Goal: Use online tool/utility: Use online tool/utility

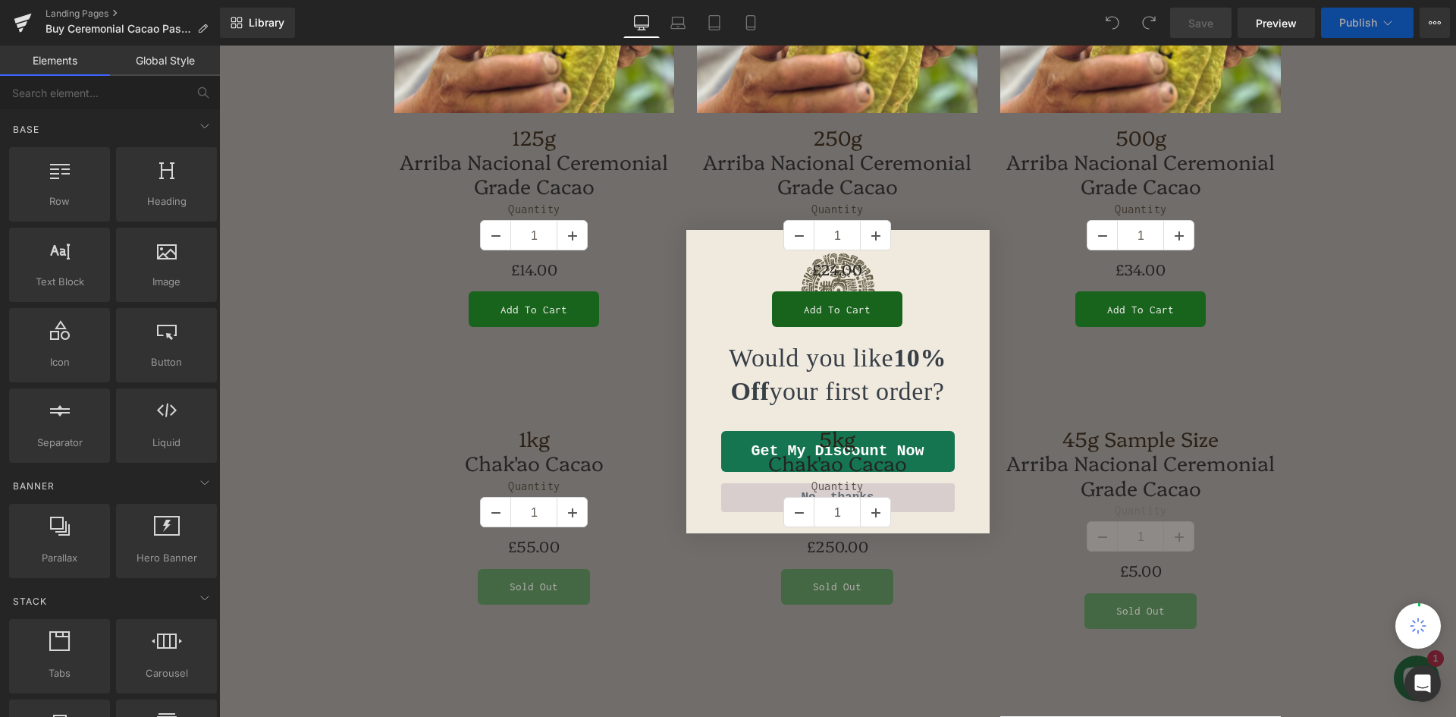
scroll to position [259, 0]
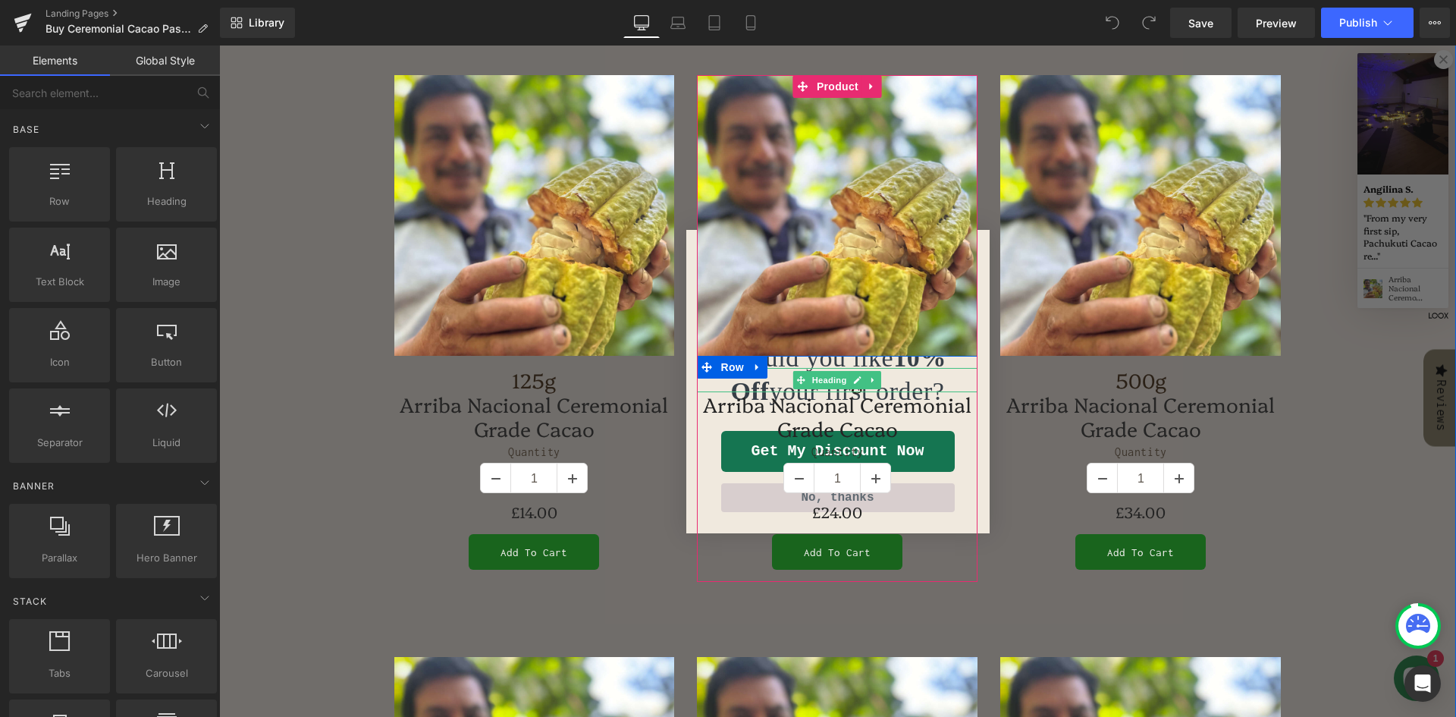
click at [915, 376] on h1 "250g" at bounding box center [837, 380] width 281 height 24
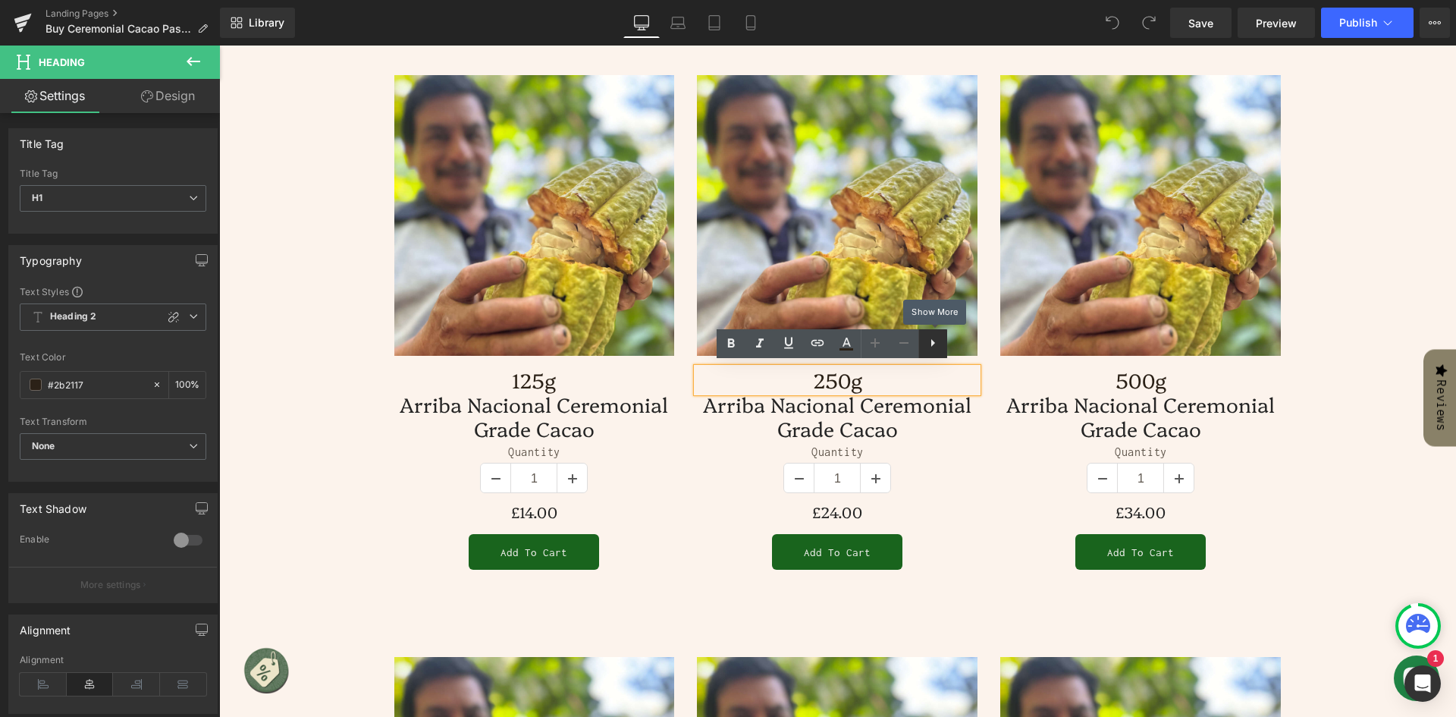
click at [934, 347] on icon at bounding box center [933, 343] width 18 height 18
click at [909, 343] on icon at bounding box center [904, 343] width 18 height 18
click at [932, 341] on icon at bounding box center [933, 339] width 18 height 18
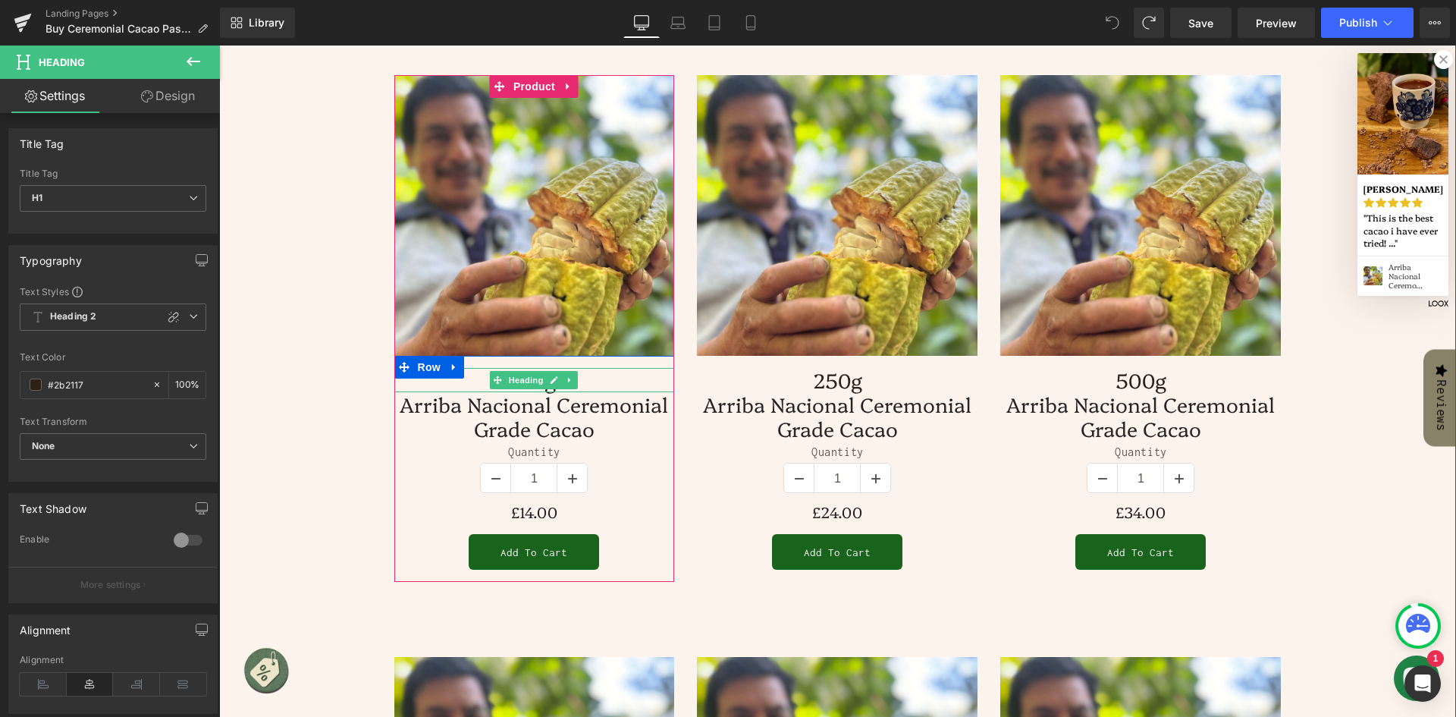
click at [606, 382] on h1 "125g" at bounding box center [534, 380] width 281 height 24
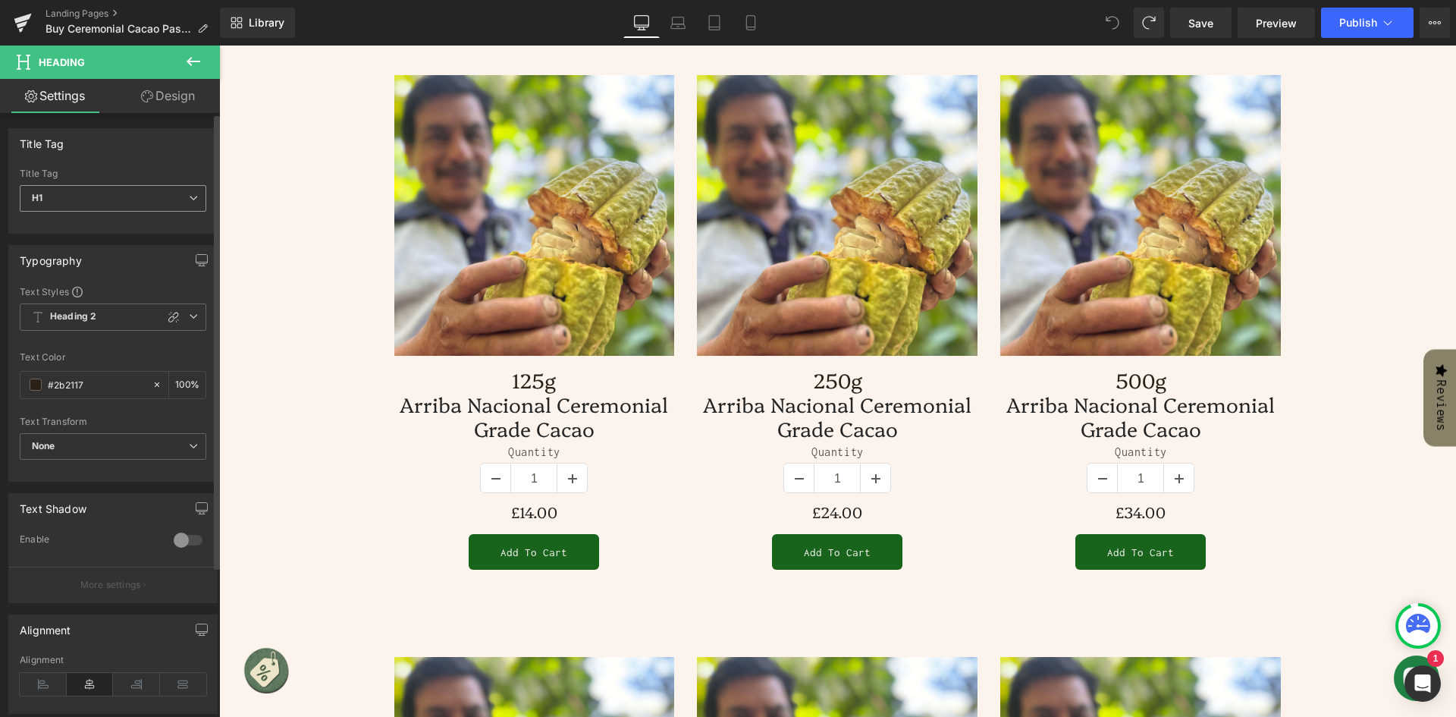
click at [178, 200] on span "H1" at bounding box center [113, 198] width 187 height 27
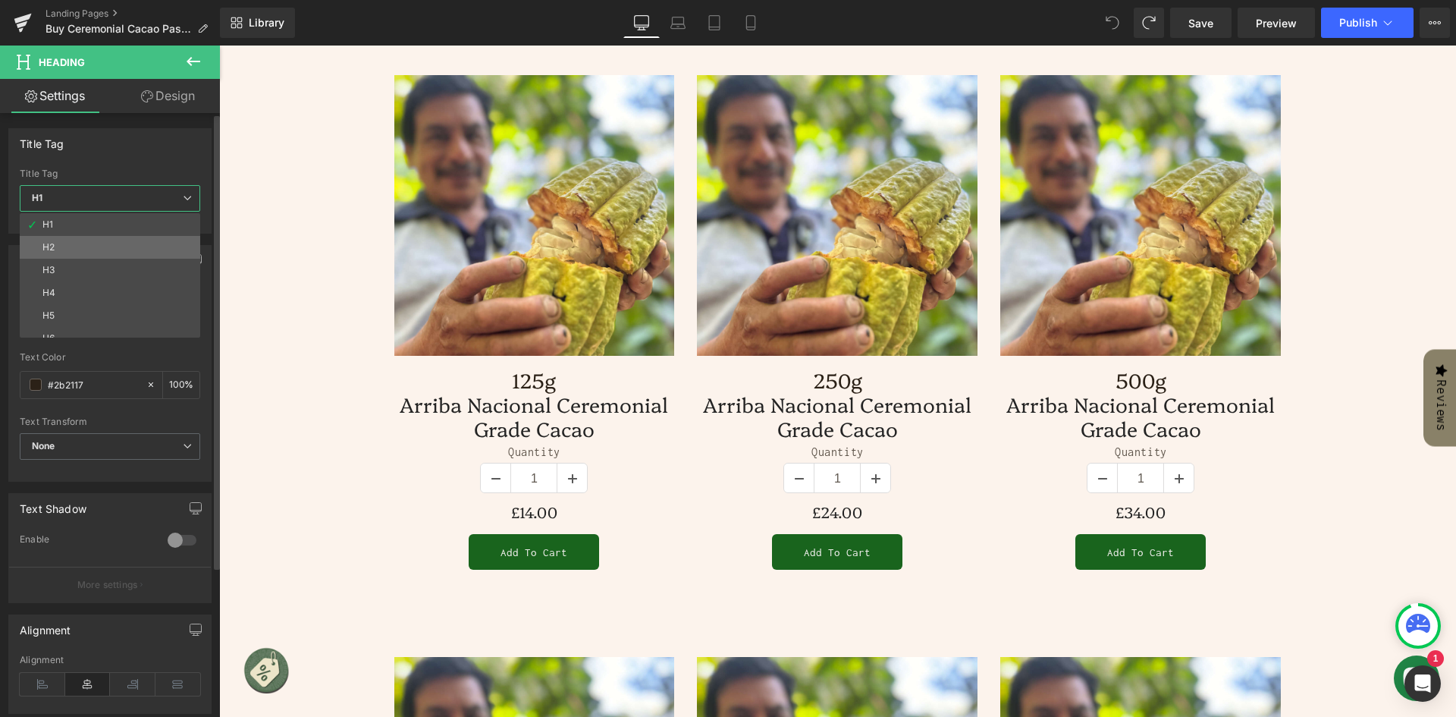
click at [143, 244] on li "H2" at bounding box center [113, 247] width 187 height 23
type input "100"
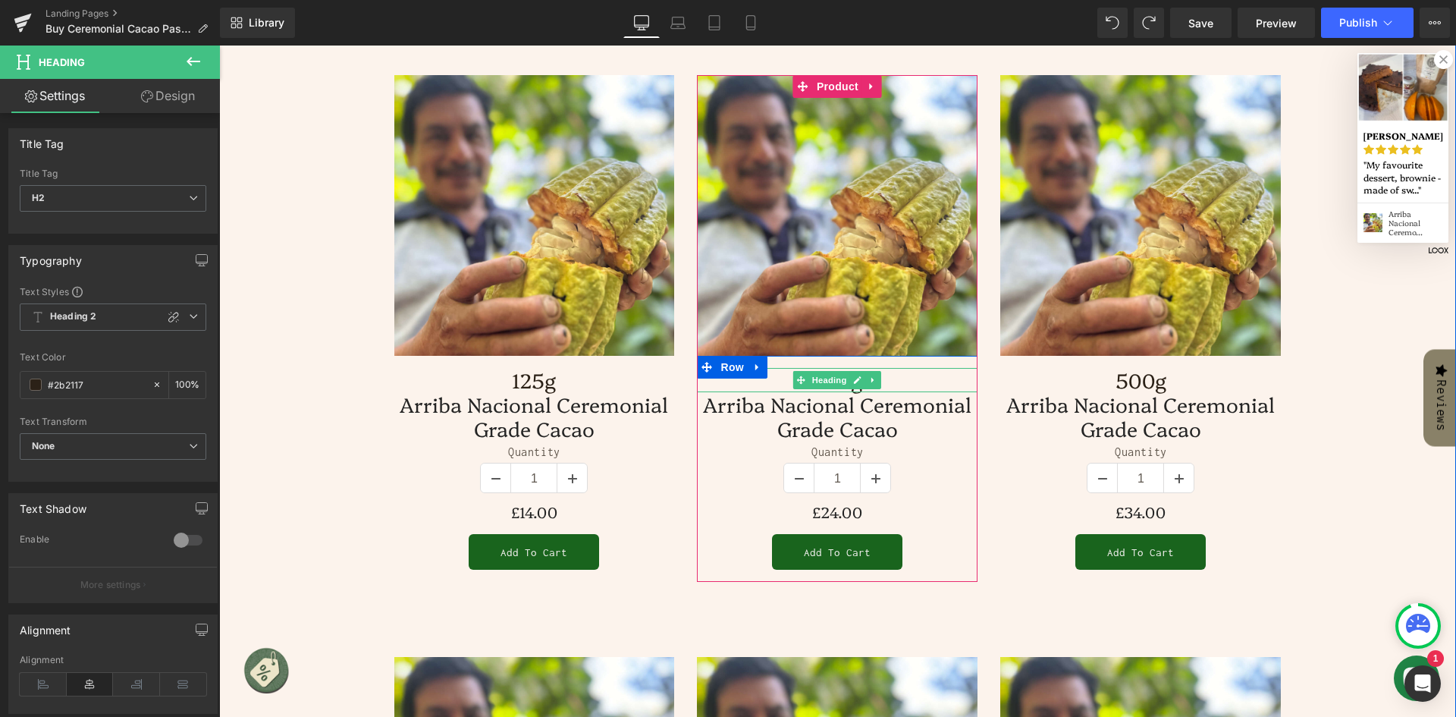
click at [891, 382] on h1 "250g" at bounding box center [837, 380] width 281 height 24
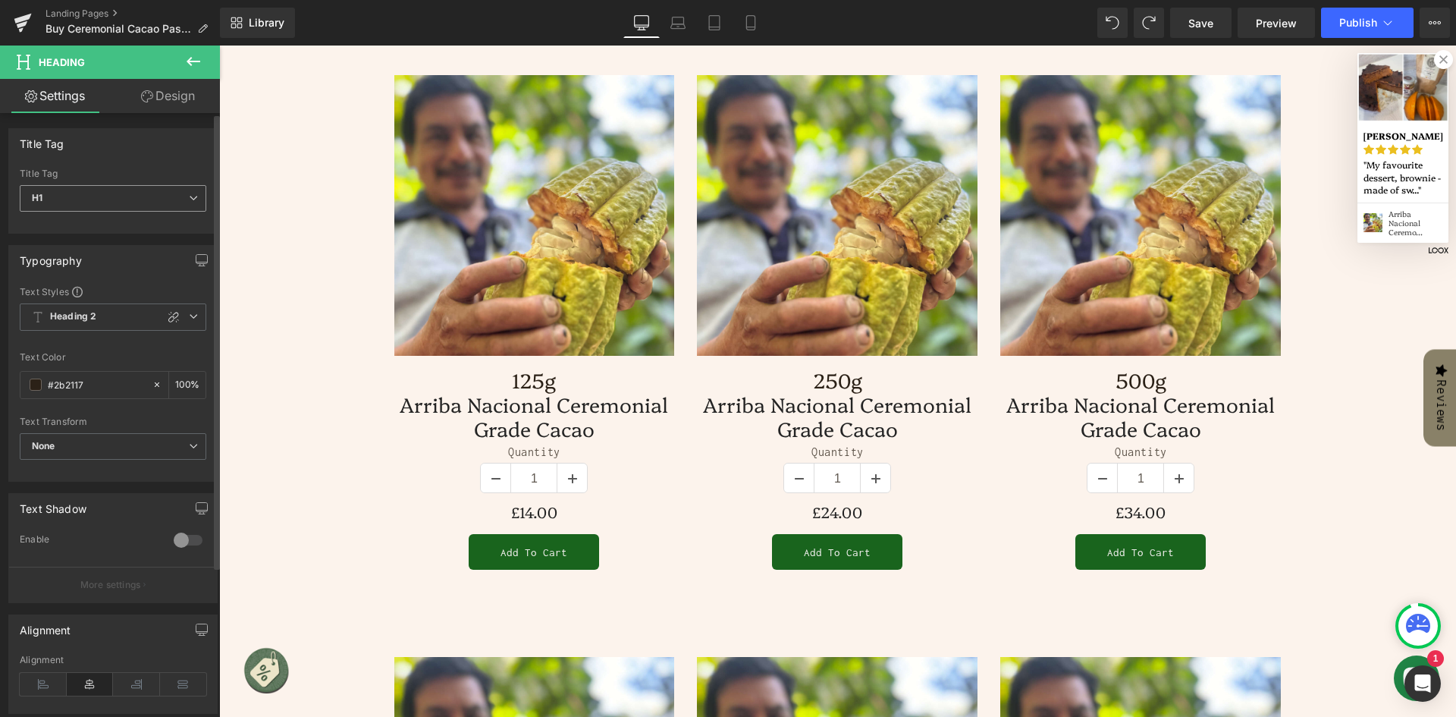
click at [120, 196] on span "H1" at bounding box center [113, 198] width 187 height 27
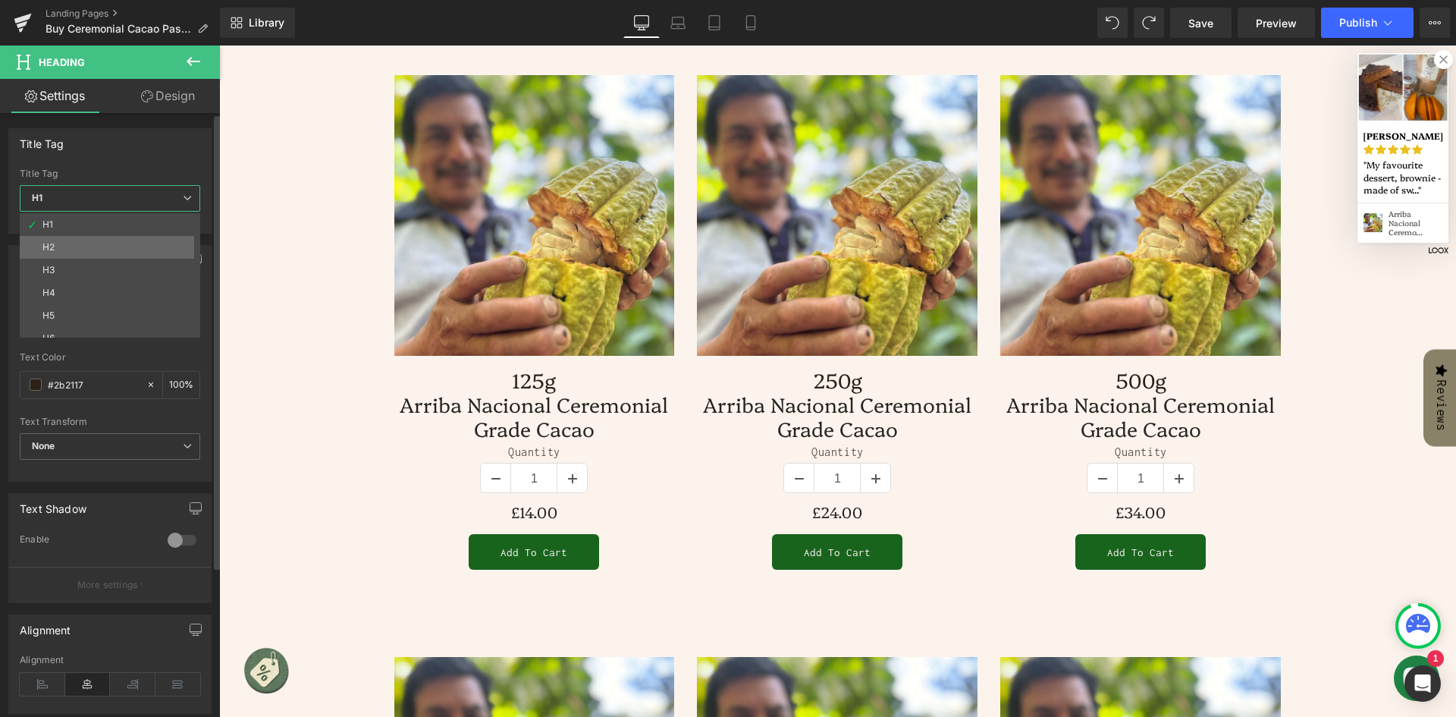
click at [112, 247] on li "H2" at bounding box center [113, 247] width 187 height 23
type input "100"
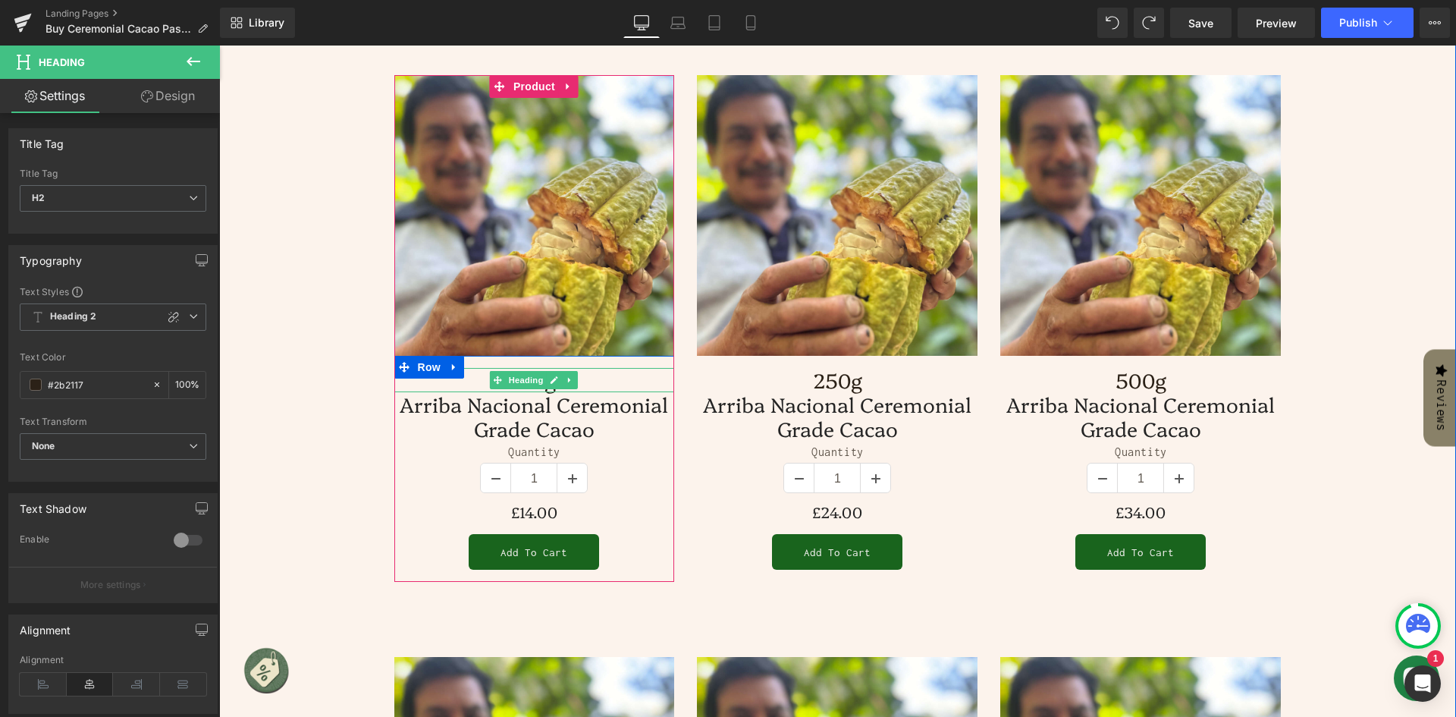
click at [614, 377] on h2 "125g" at bounding box center [534, 380] width 281 height 24
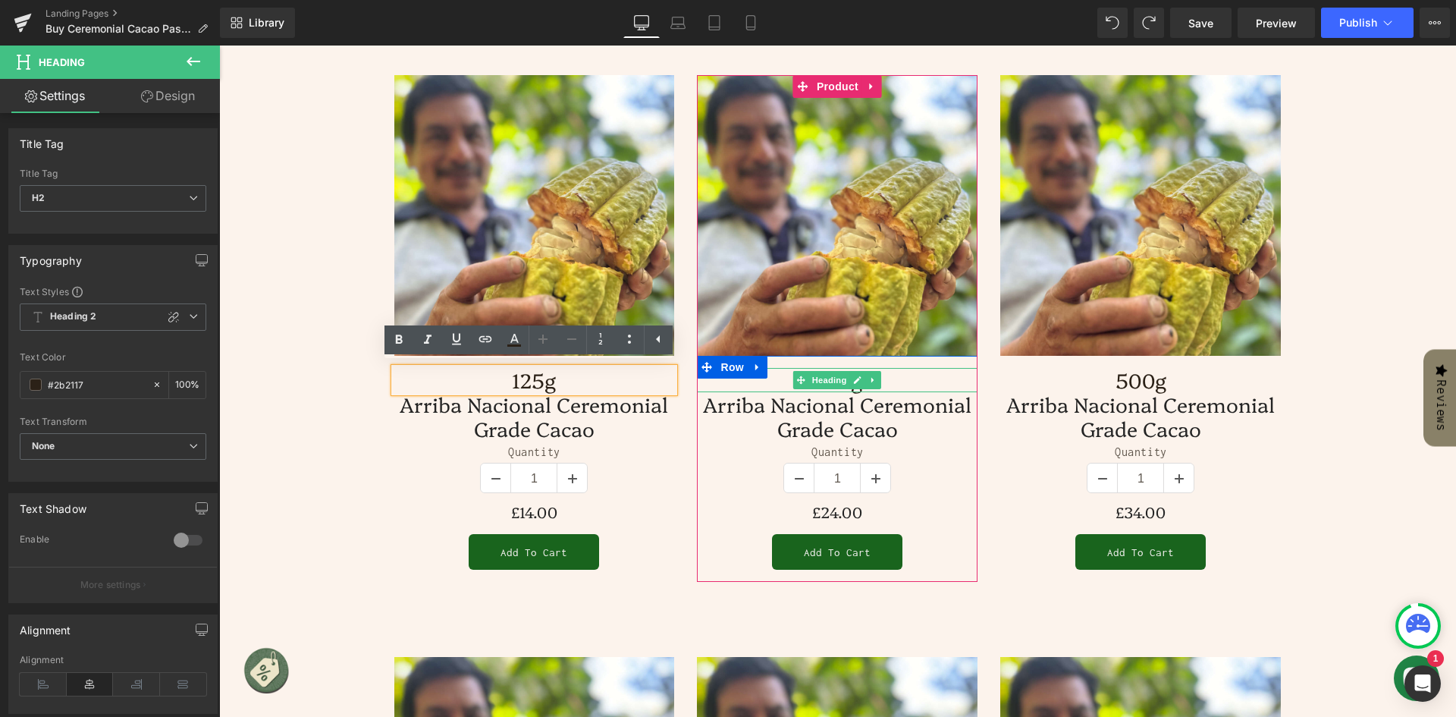
click at [916, 376] on h2 "250g" at bounding box center [837, 380] width 281 height 24
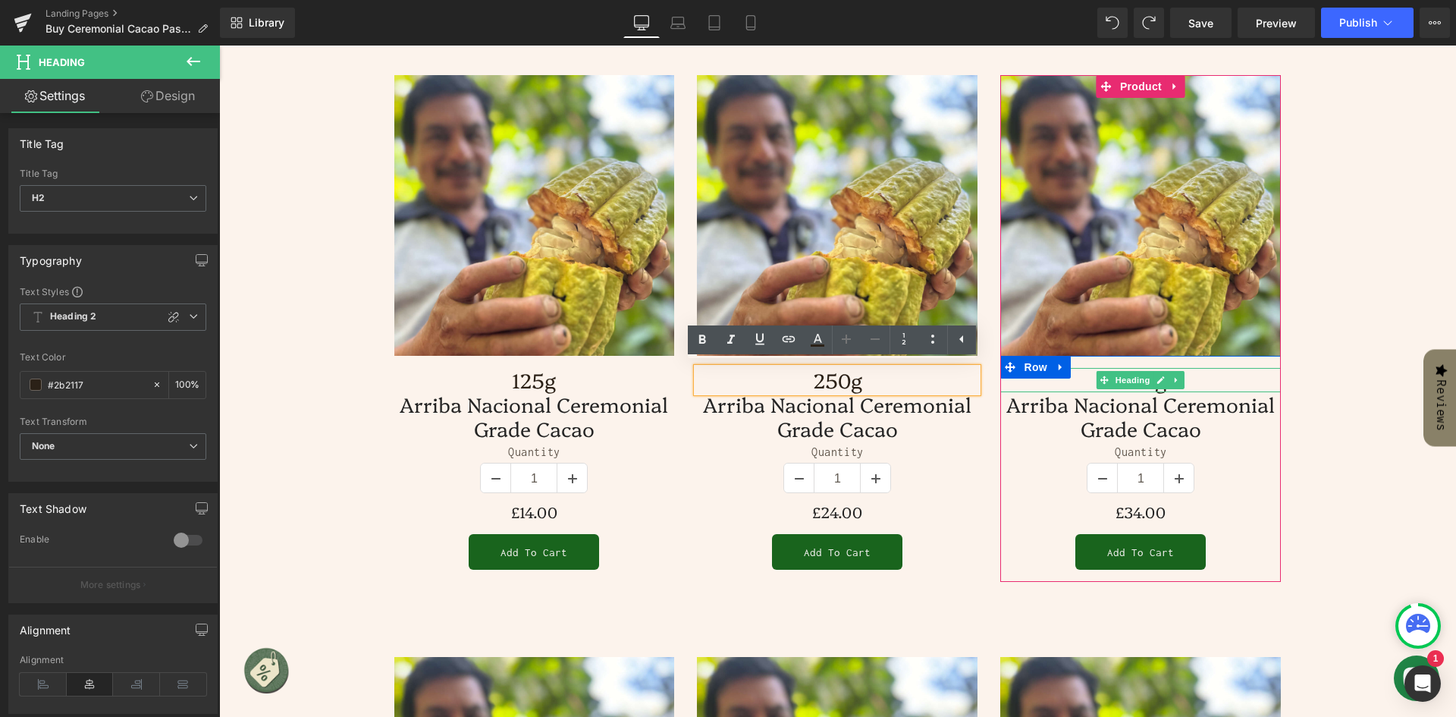
click at [1193, 375] on h1 "500g" at bounding box center [1141, 380] width 281 height 24
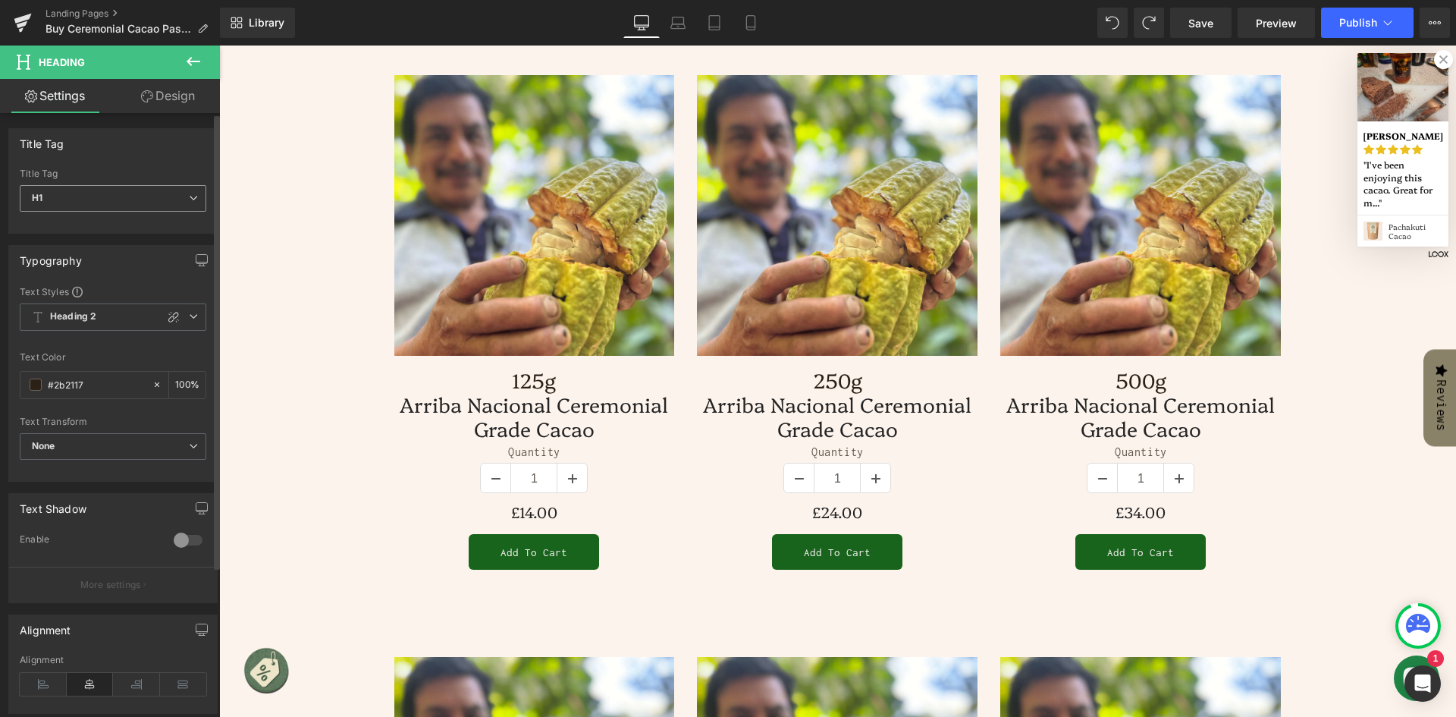
click at [151, 198] on span "H1" at bounding box center [113, 198] width 187 height 27
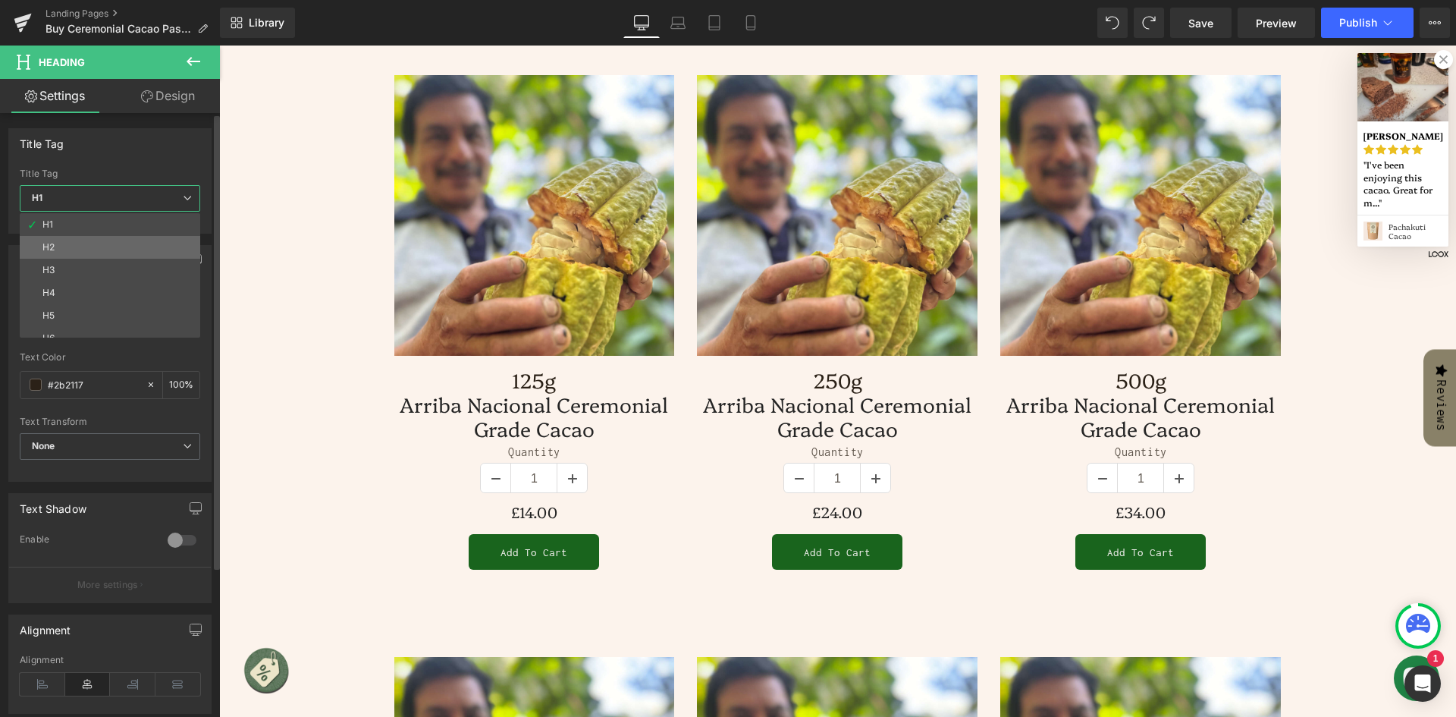
click at [130, 244] on li "H2" at bounding box center [113, 247] width 187 height 23
type input "100"
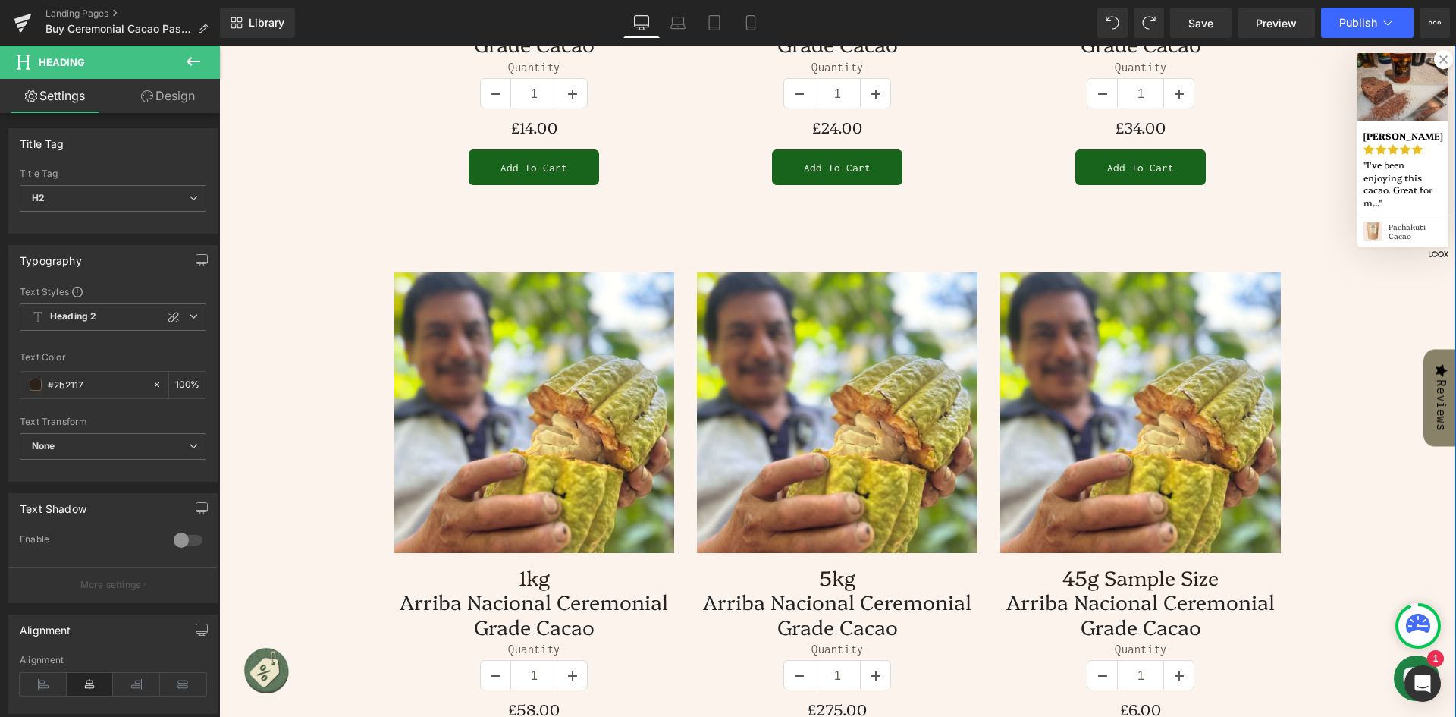
scroll to position [790, 0]
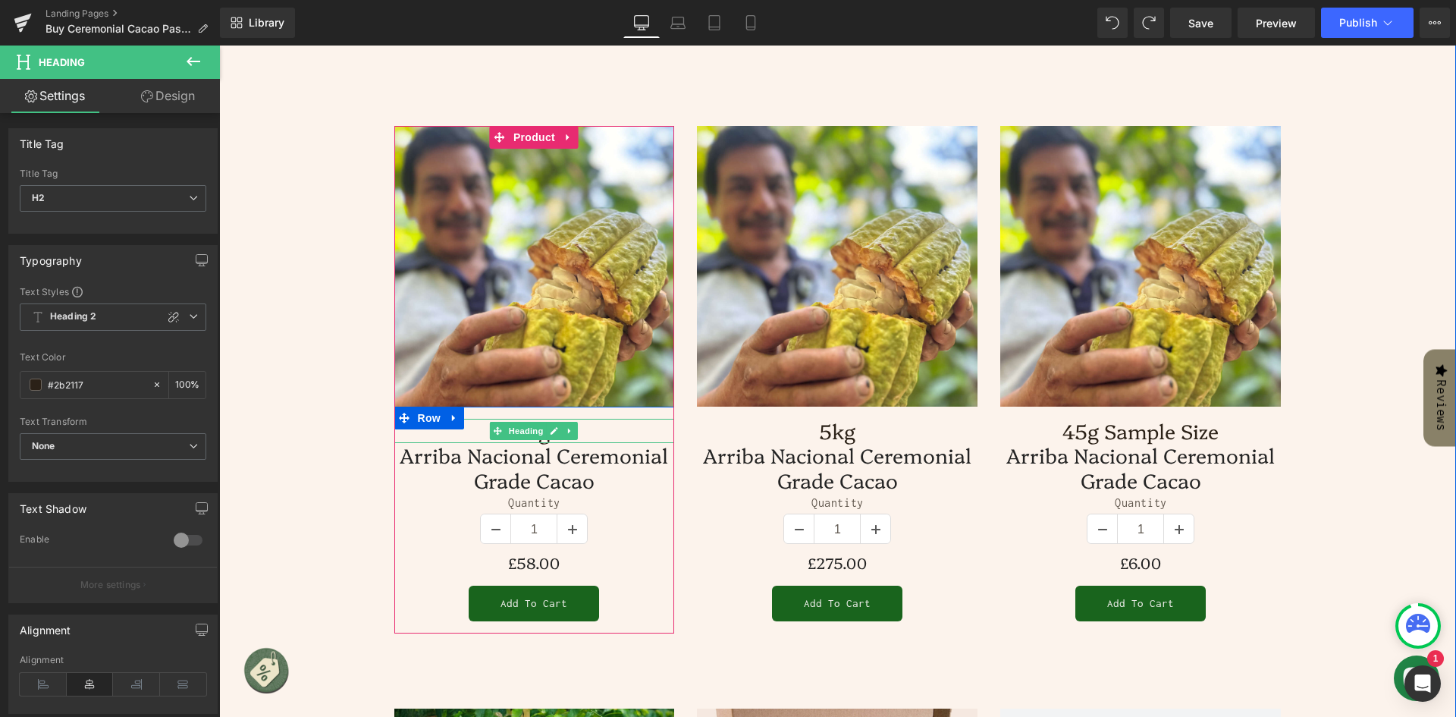
click at [614, 424] on h1 "1kg" at bounding box center [534, 431] width 281 height 24
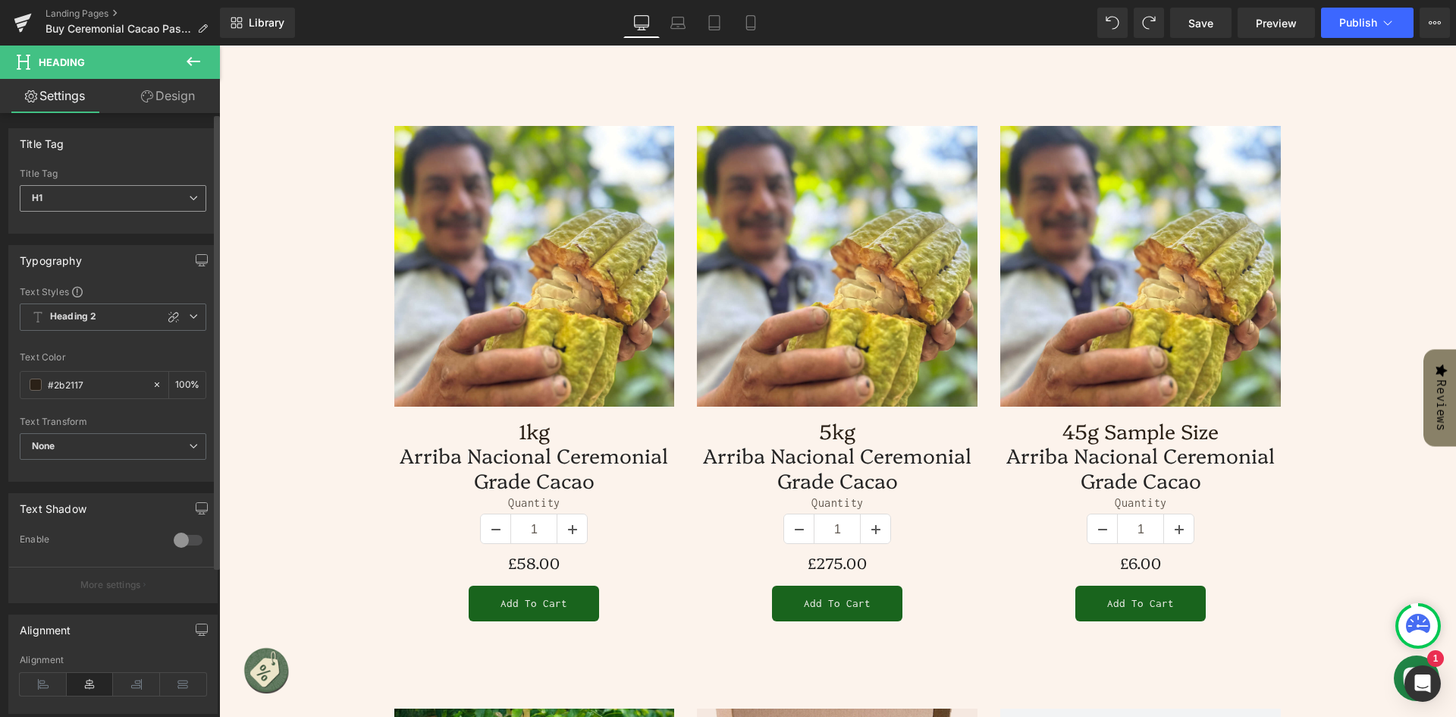
click at [114, 201] on span "H1" at bounding box center [113, 198] width 187 height 27
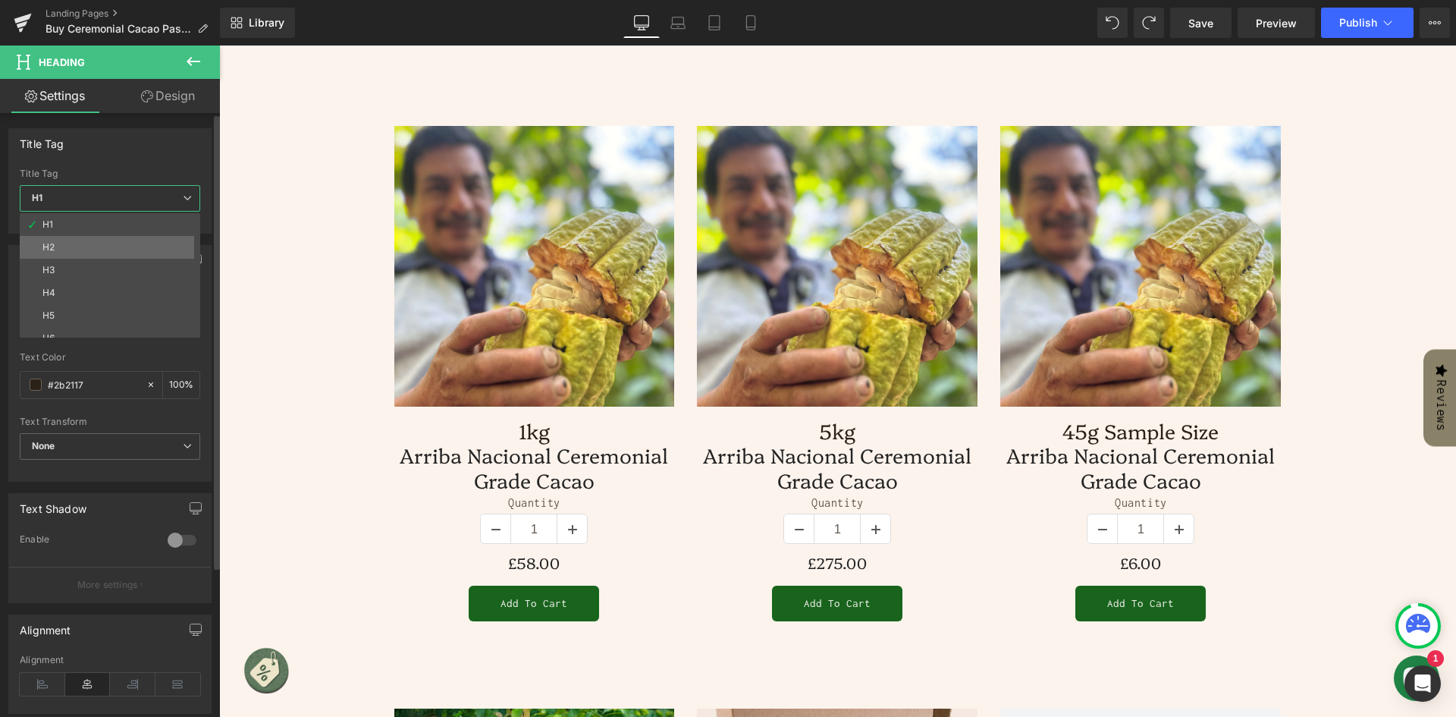
drag, startPoint x: 101, startPoint y: 244, endPoint x: 288, endPoint y: 354, distance: 216.6
click at [101, 244] on li "H2" at bounding box center [113, 247] width 187 height 23
type input "100"
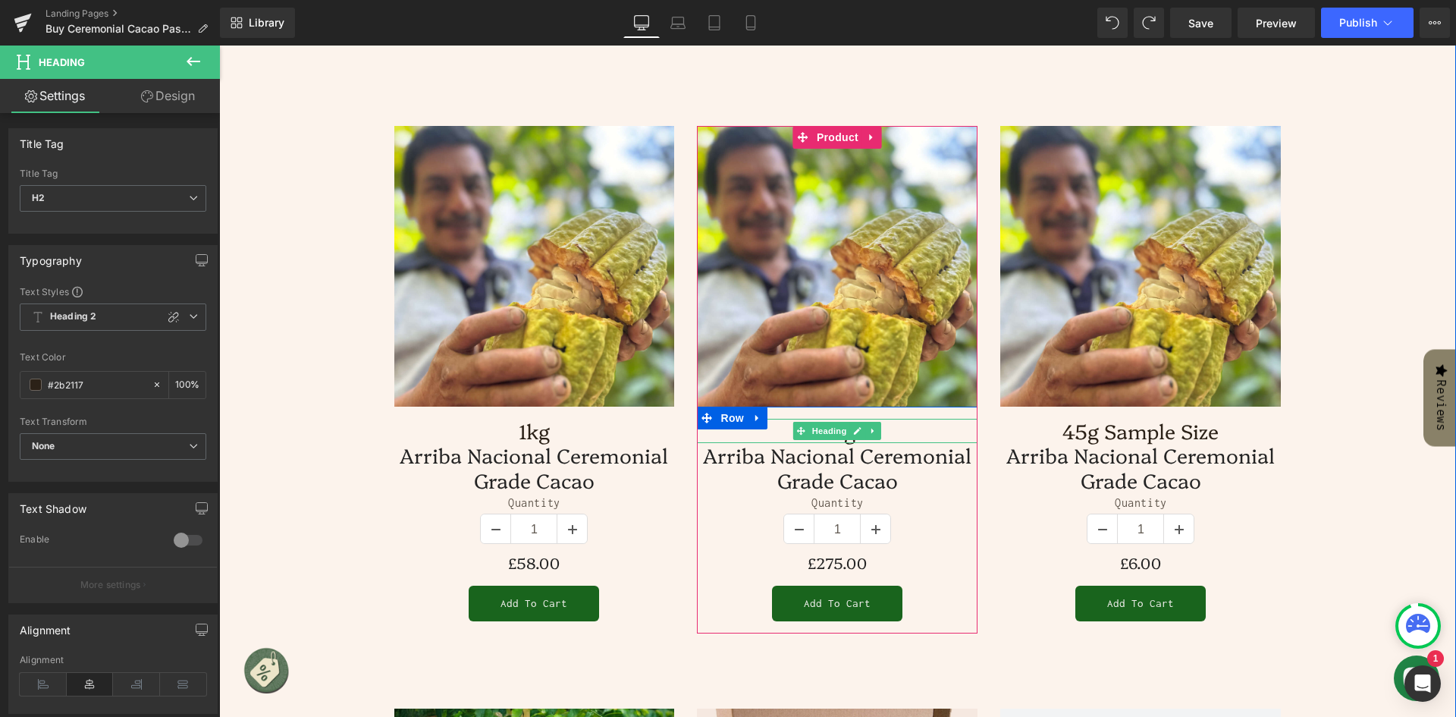
click at [907, 429] on h1 "5kg" at bounding box center [837, 431] width 281 height 24
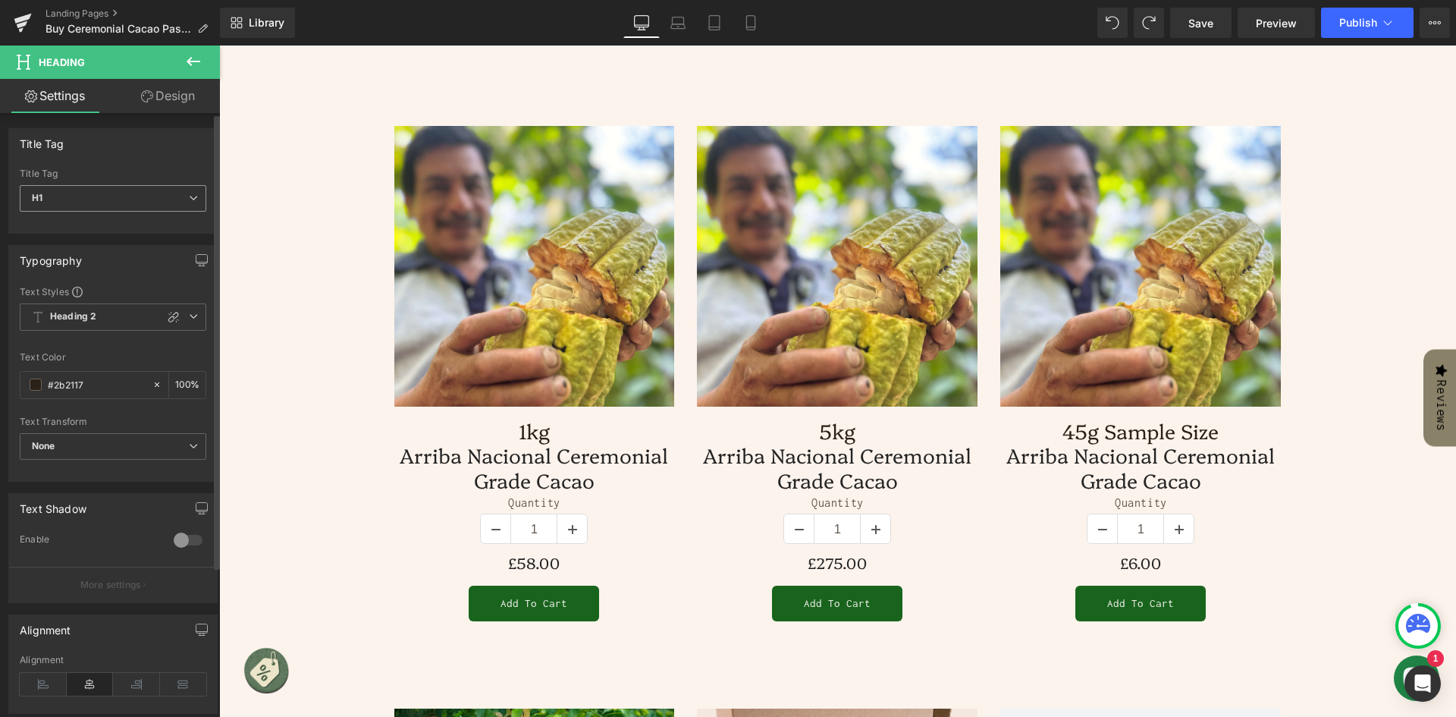
click at [100, 199] on span "H1" at bounding box center [113, 198] width 187 height 27
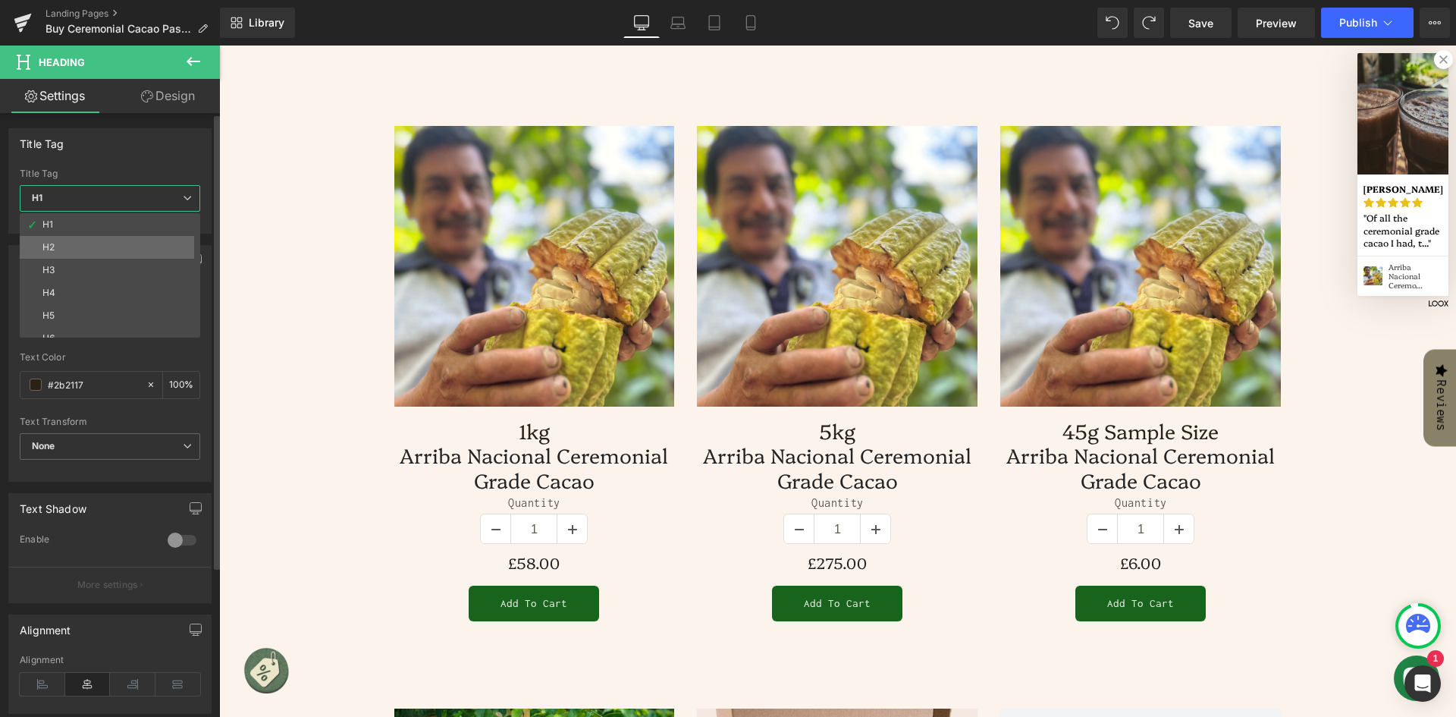
click at [89, 244] on li "H2" at bounding box center [113, 247] width 187 height 23
type input "100"
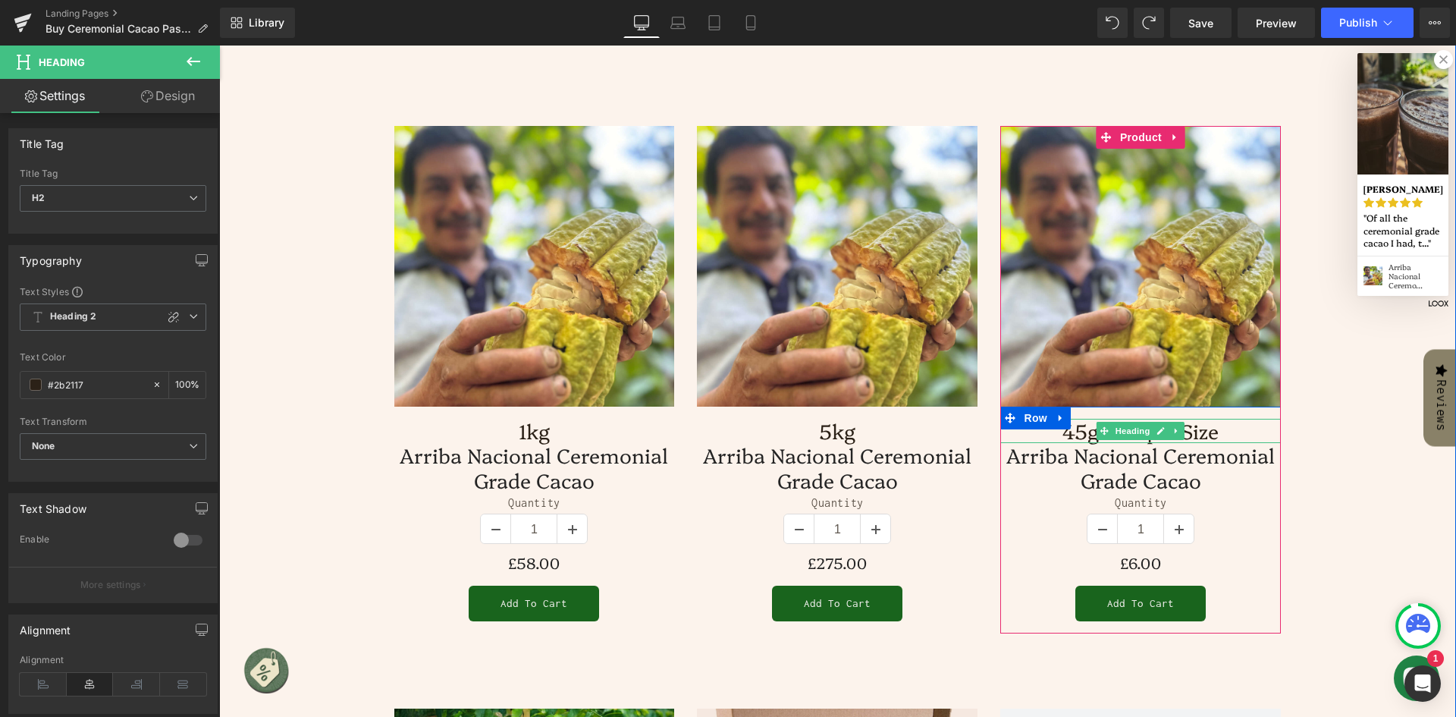
click at [1230, 431] on h1 "45g Sample Size" at bounding box center [1141, 431] width 281 height 24
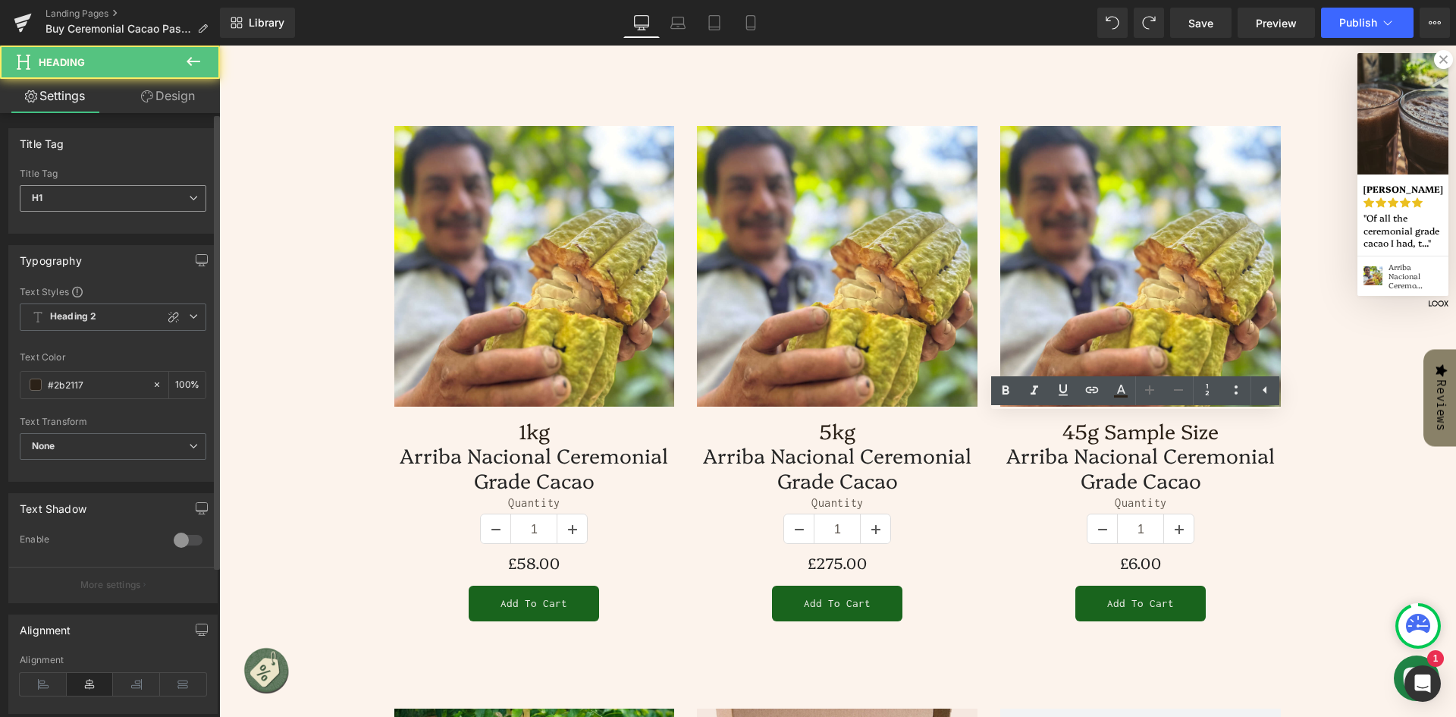
click at [127, 190] on span "H1" at bounding box center [113, 198] width 187 height 27
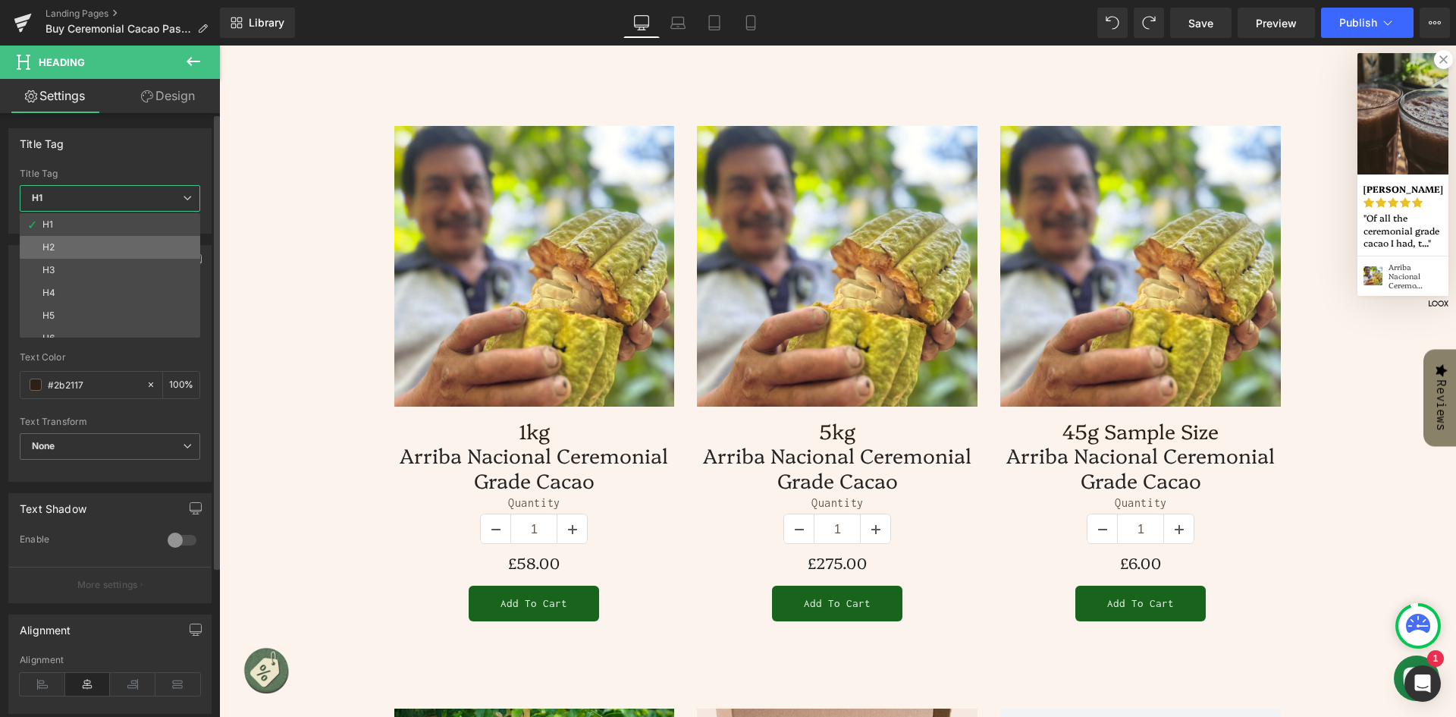
click at [107, 244] on li "H2" at bounding box center [113, 247] width 187 height 23
type input "100"
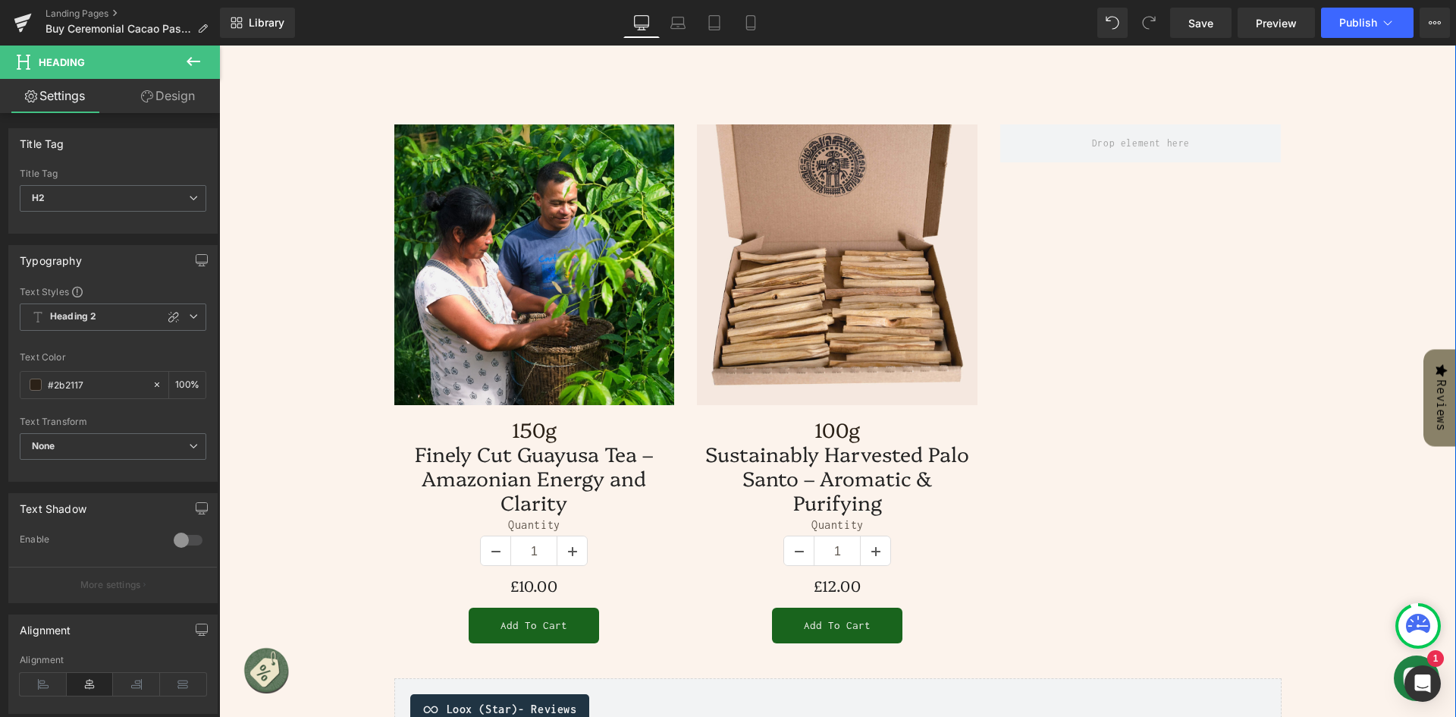
scroll to position [1397, 0]
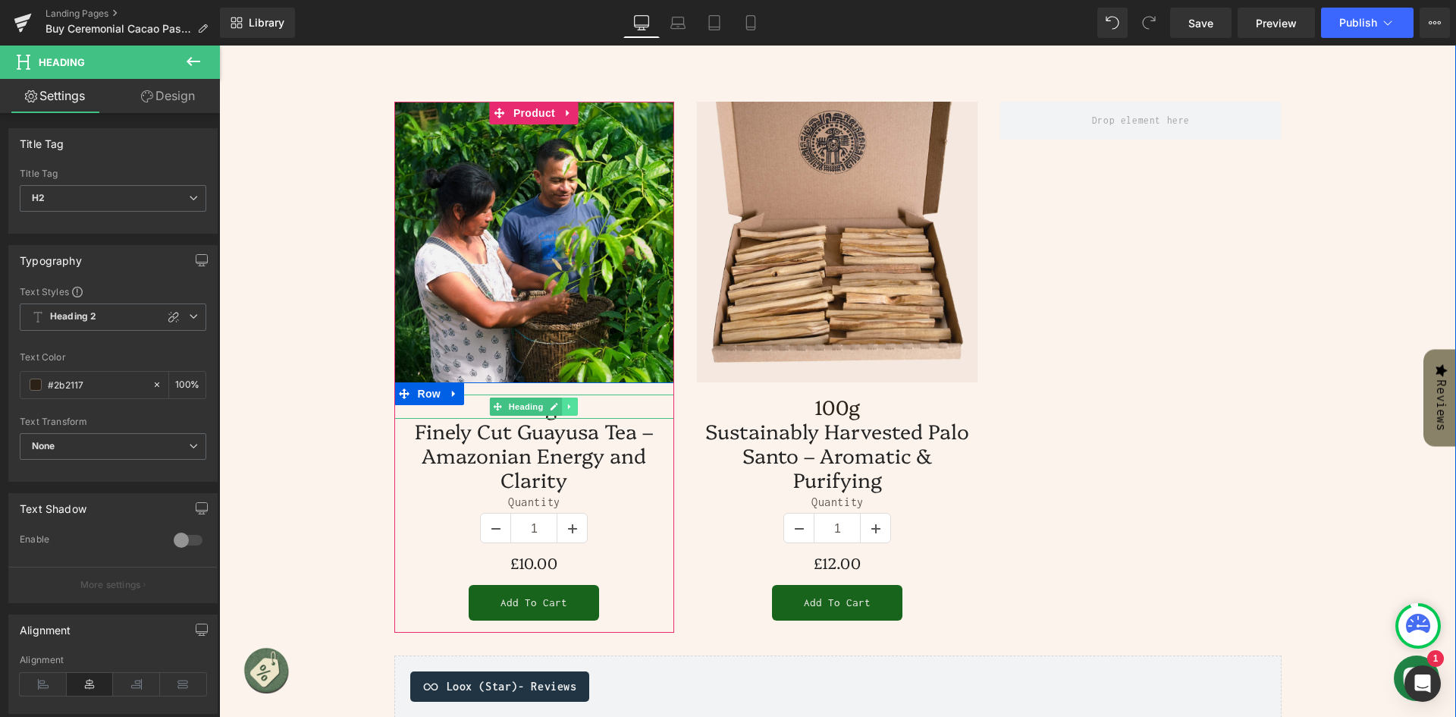
click at [563, 401] on link at bounding box center [571, 407] width 16 height 18
click at [637, 405] on h1 "150g" at bounding box center [534, 406] width 281 height 24
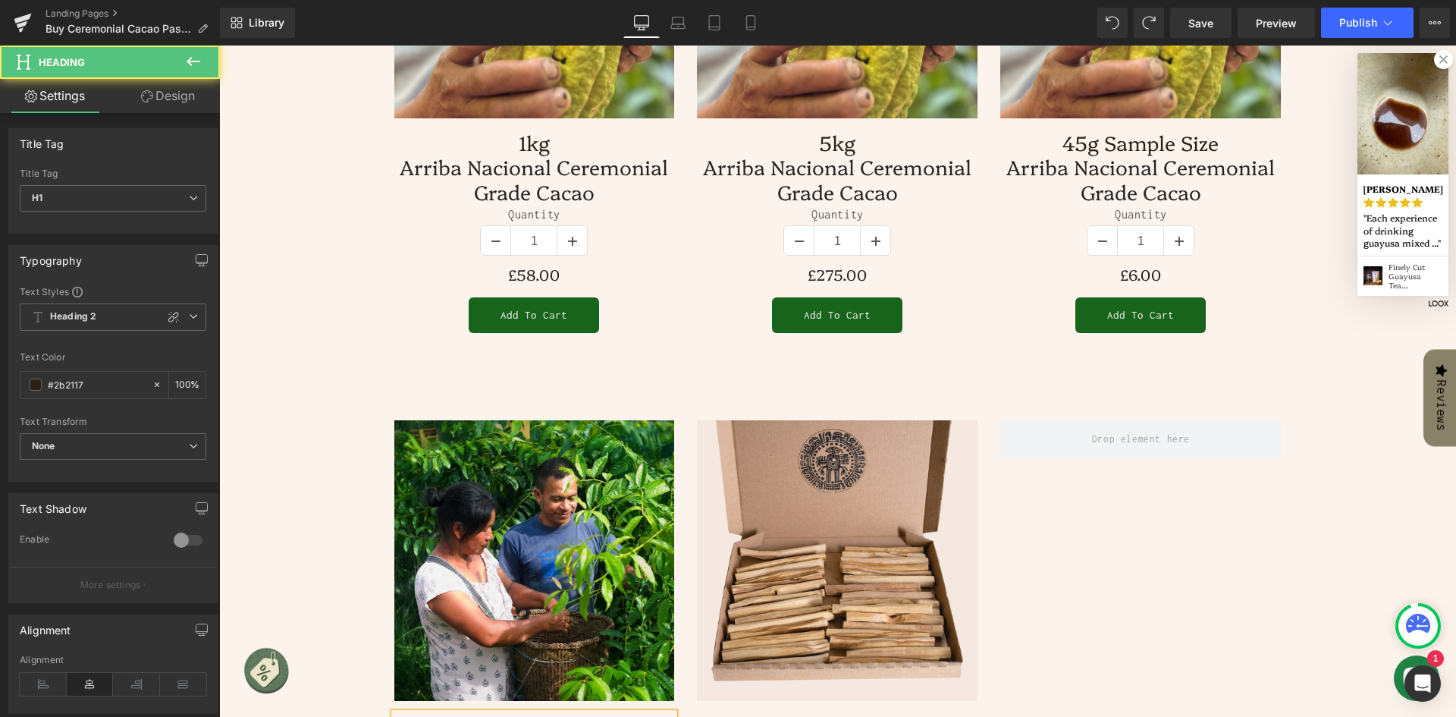
scroll to position [933, 0]
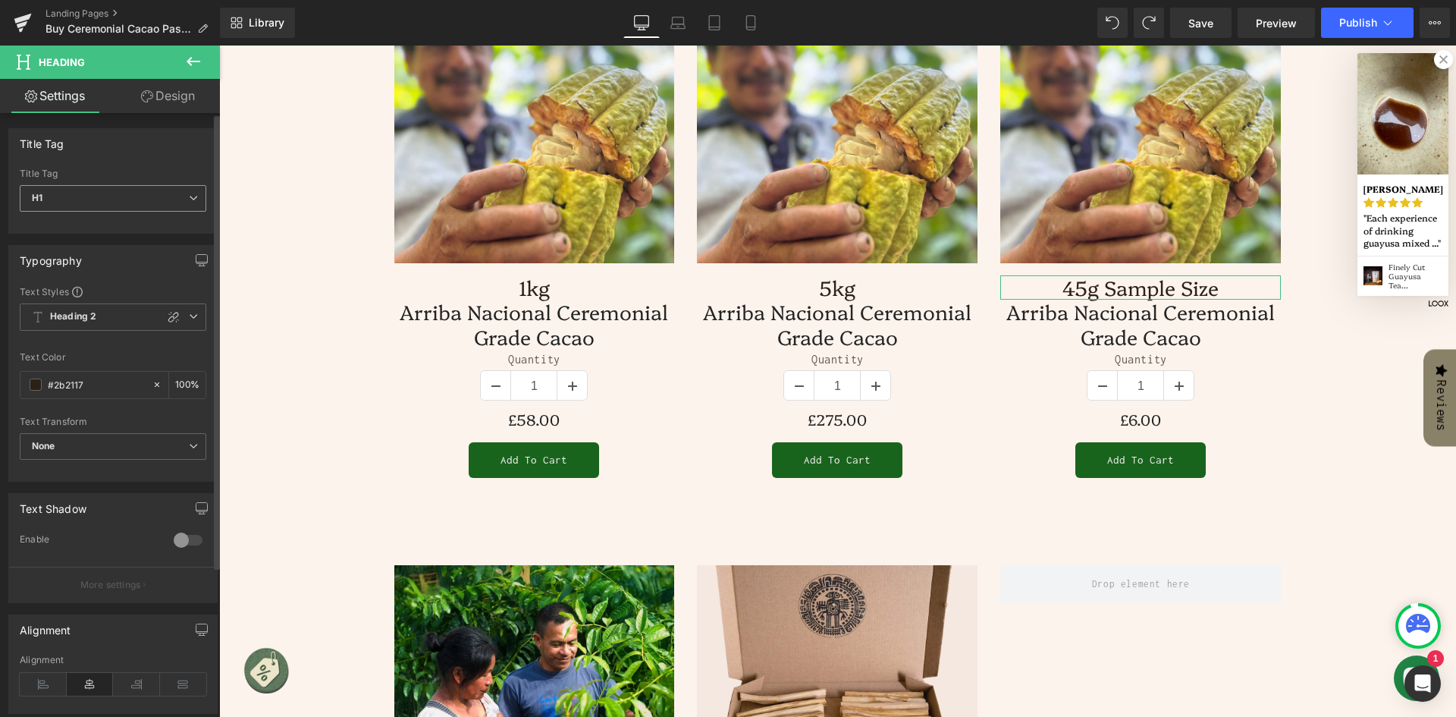
click at [74, 199] on span "H1" at bounding box center [113, 198] width 187 height 27
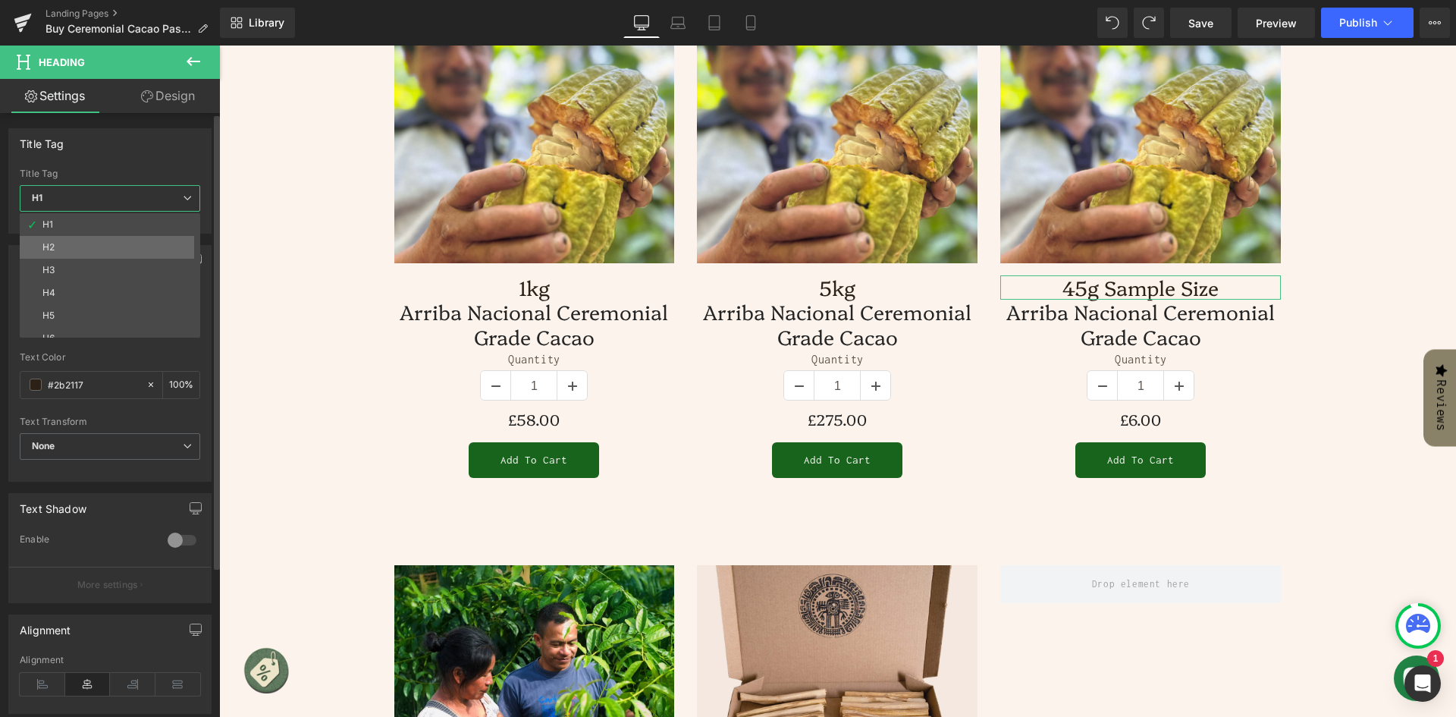
click at [77, 243] on li "H2" at bounding box center [113, 247] width 187 height 23
type input "100"
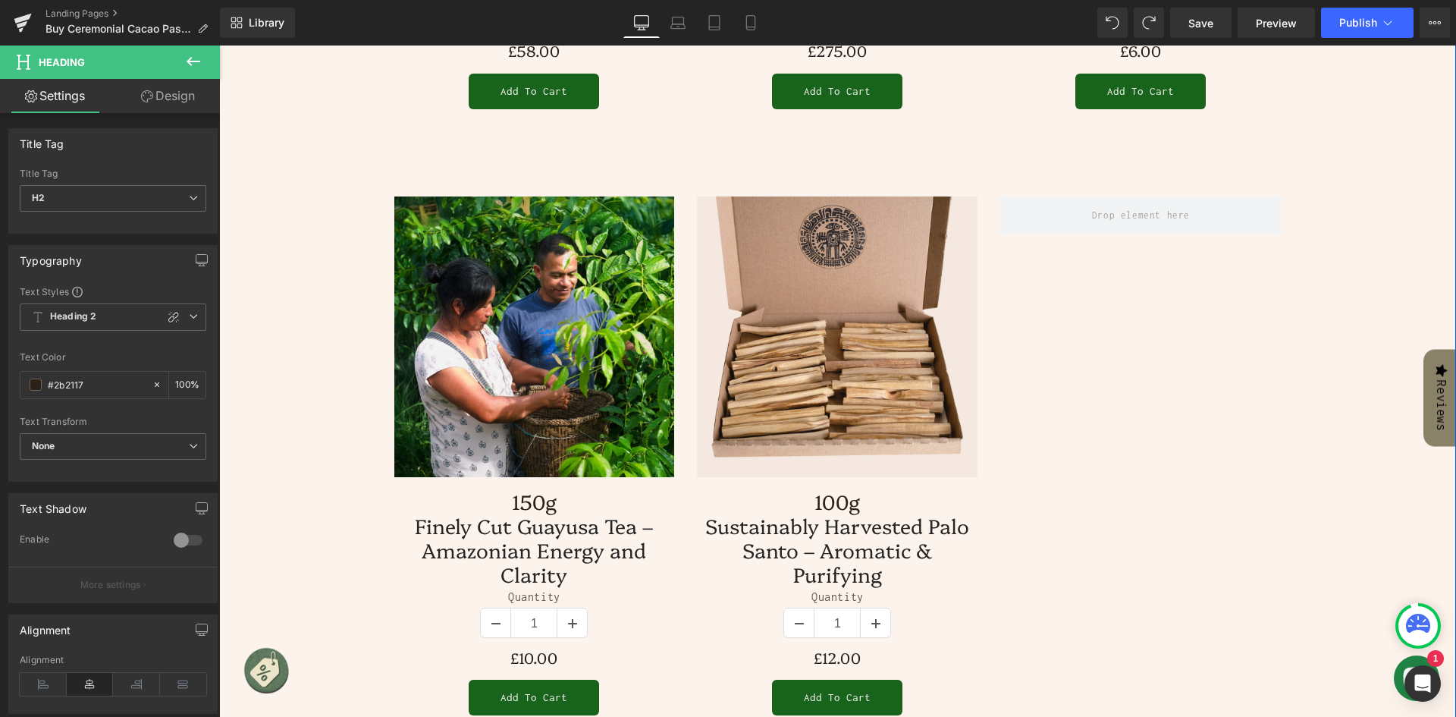
scroll to position [1312, 0]
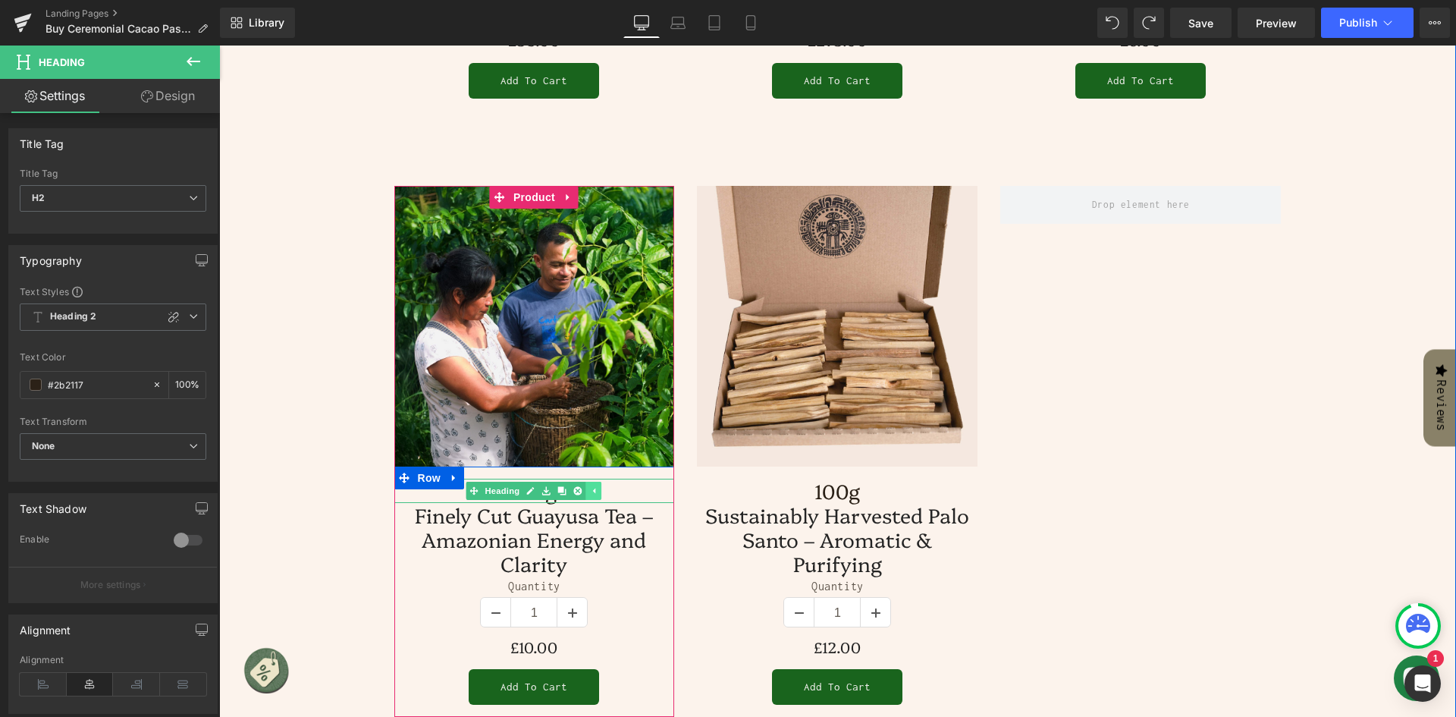
click at [590, 489] on icon at bounding box center [594, 490] width 8 height 9
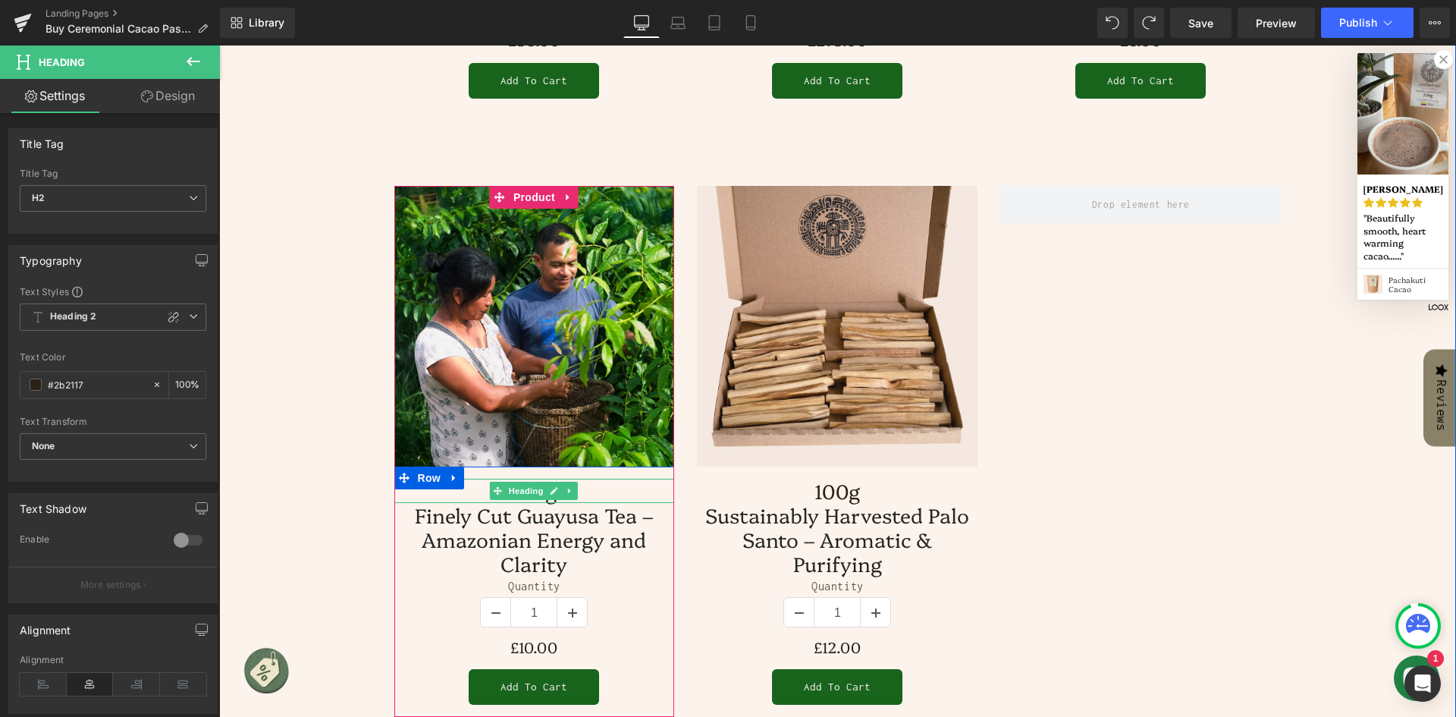
click at [624, 492] on h1 "150g" at bounding box center [534, 491] width 281 height 24
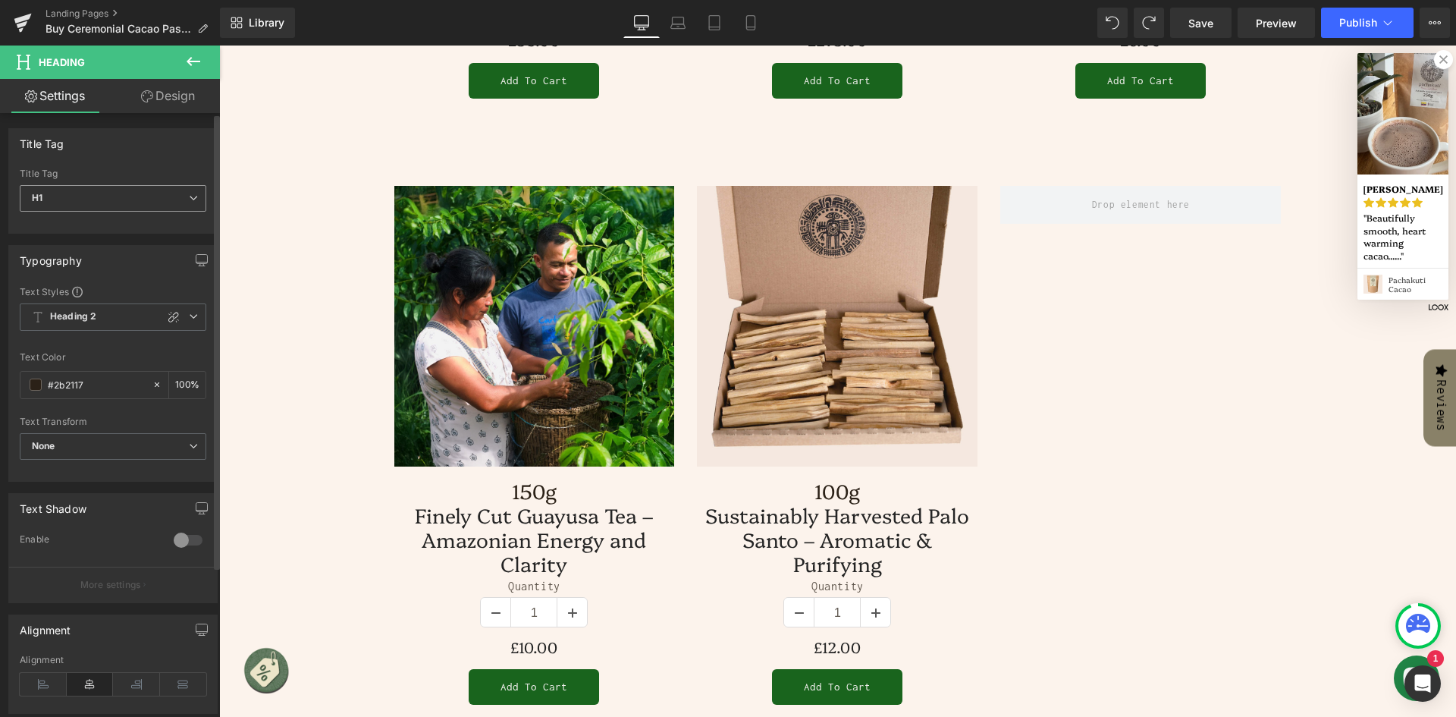
click at [128, 197] on span "H1" at bounding box center [113, 198] width 187 height 27
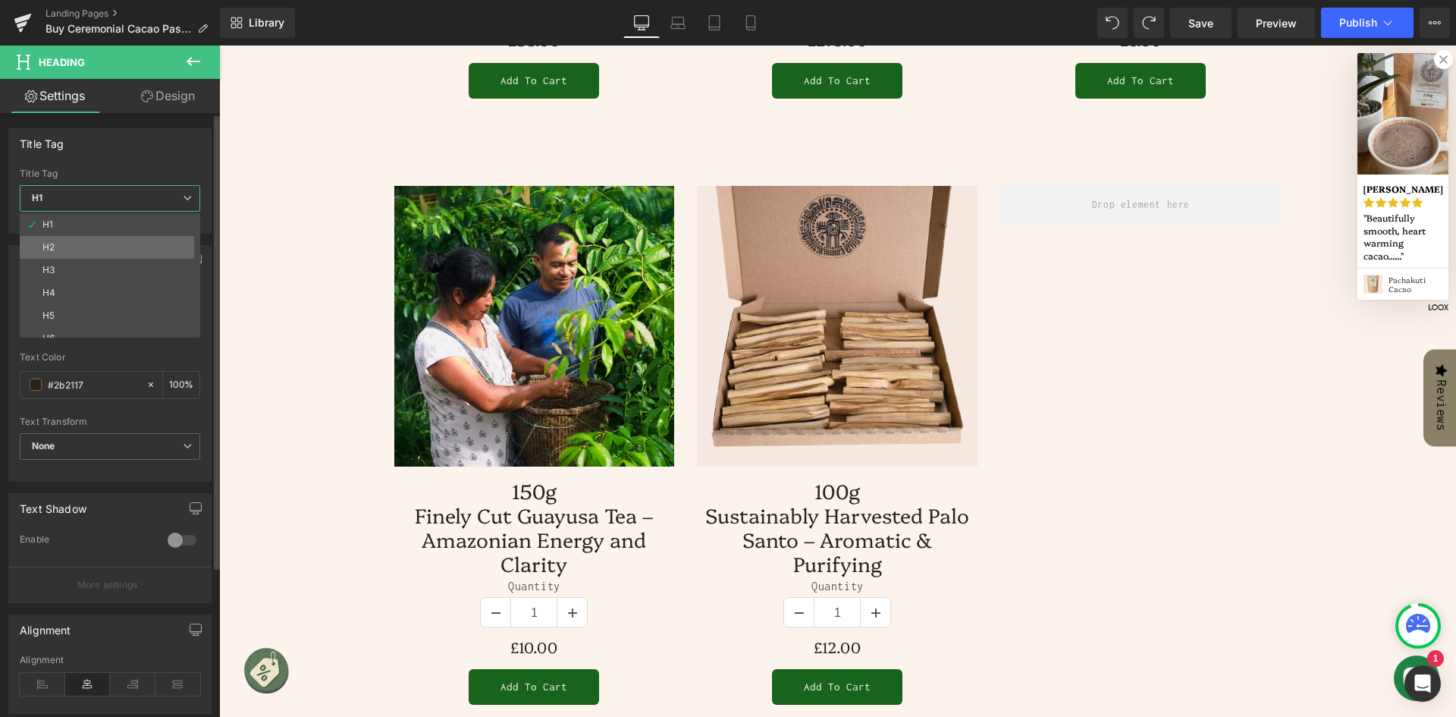
click at [126, 243] on li "H2" at bounding box center [113, 247] width 187 height 23
type input "100"
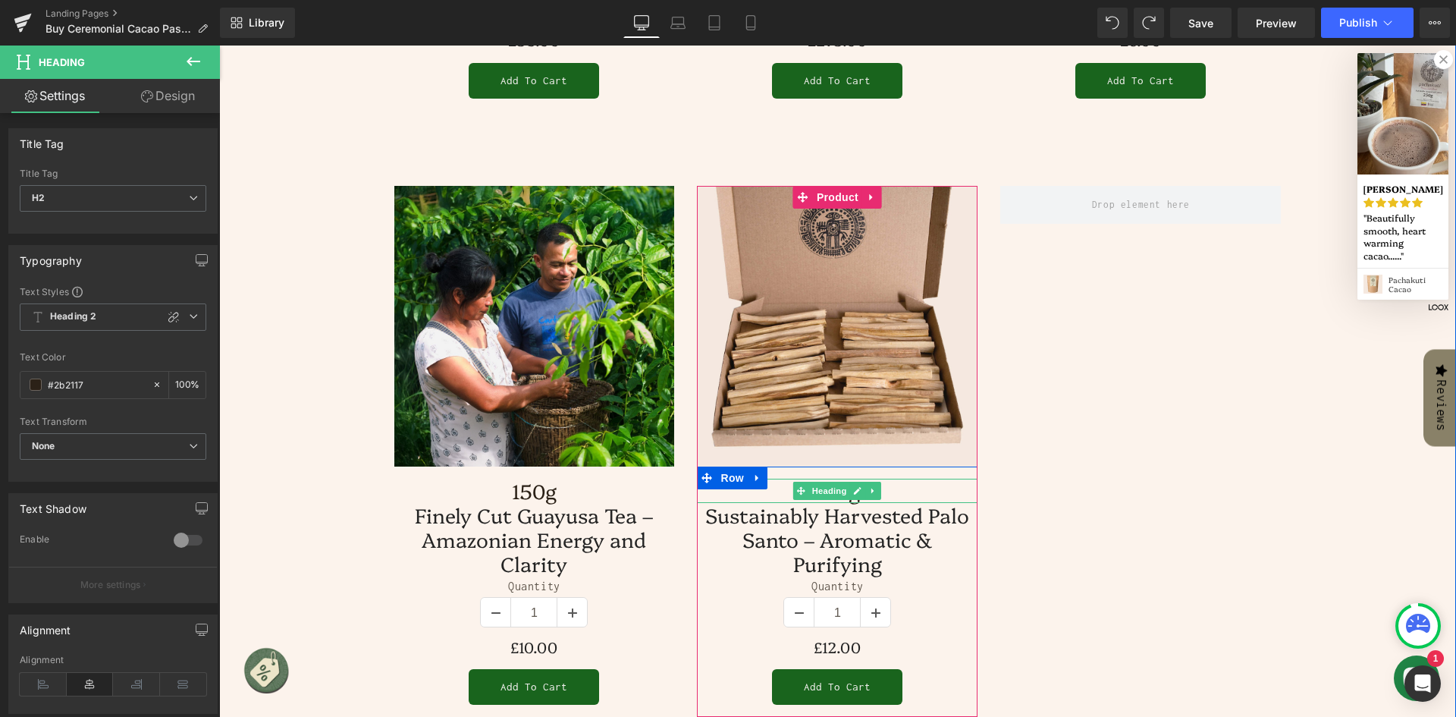
click at [903, 486] on h1 "100g" at bounding box center [837, 491] width 281 height 24
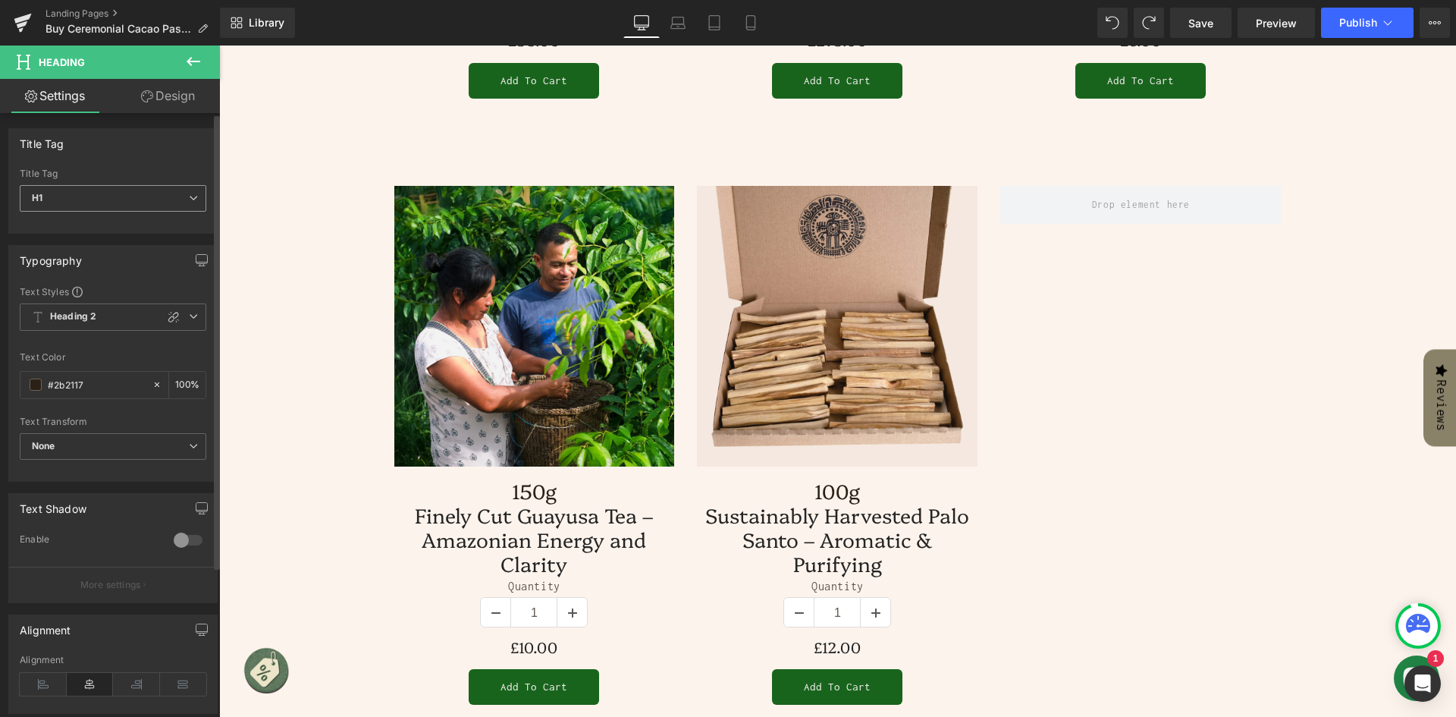
click at [133, 200] on span "H1" at bounding box center [113, 198] width 187 height 27
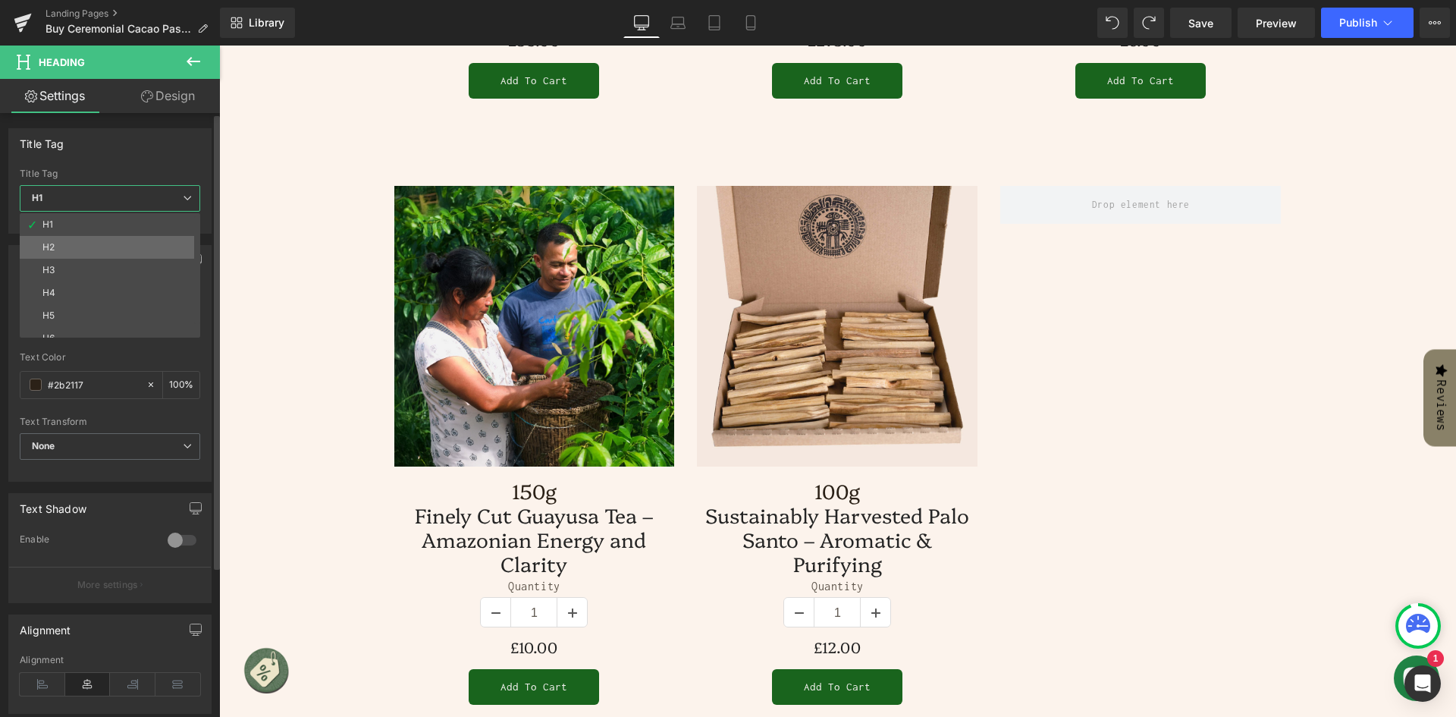
click at [127, 247] on li "H2" at bounding box center [113, 247] width 187 height 23
type input "100"
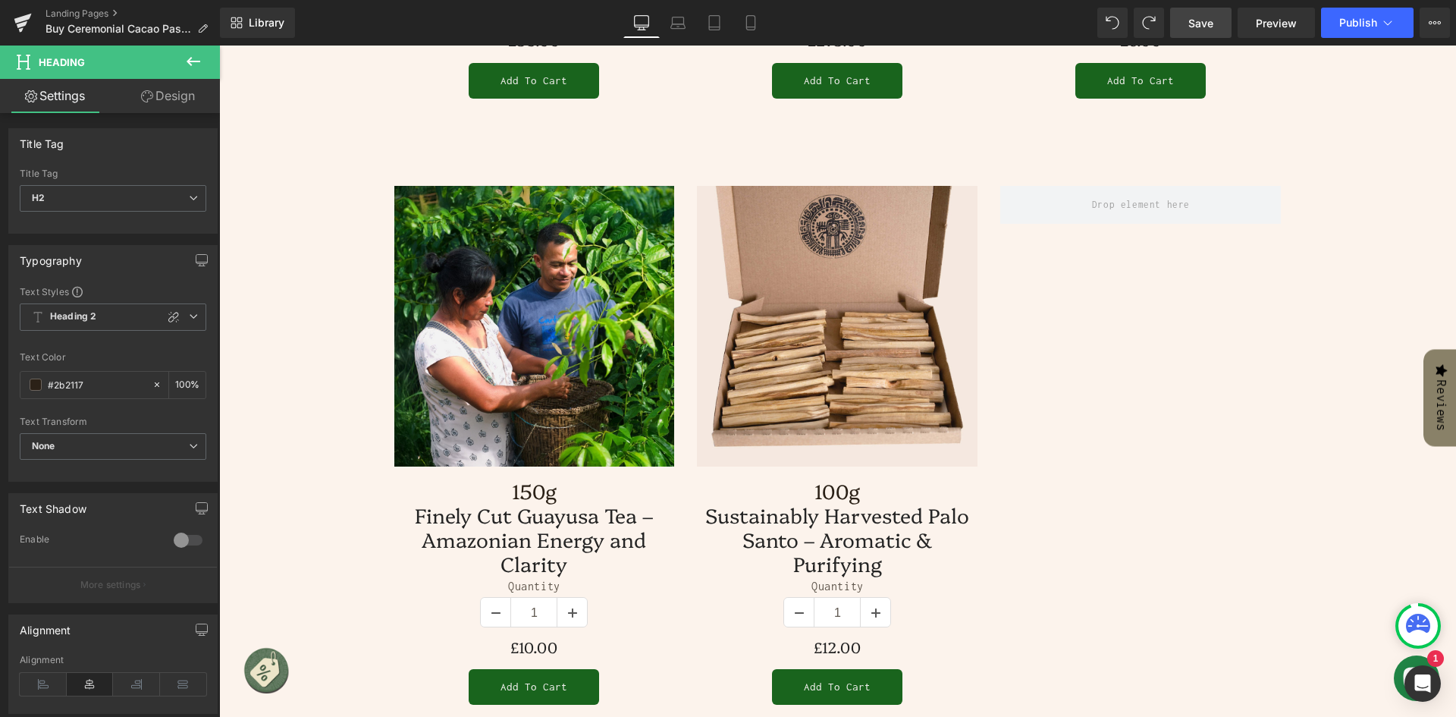
click at [1199, 24] on span "Save" at bounding box center [1201, 23] width 25 height 16
click at [19, 17] on icon at bounding box center [23, 23] width 18 height 38
